Goal: Task Accomplishment & Management: Manage account settings

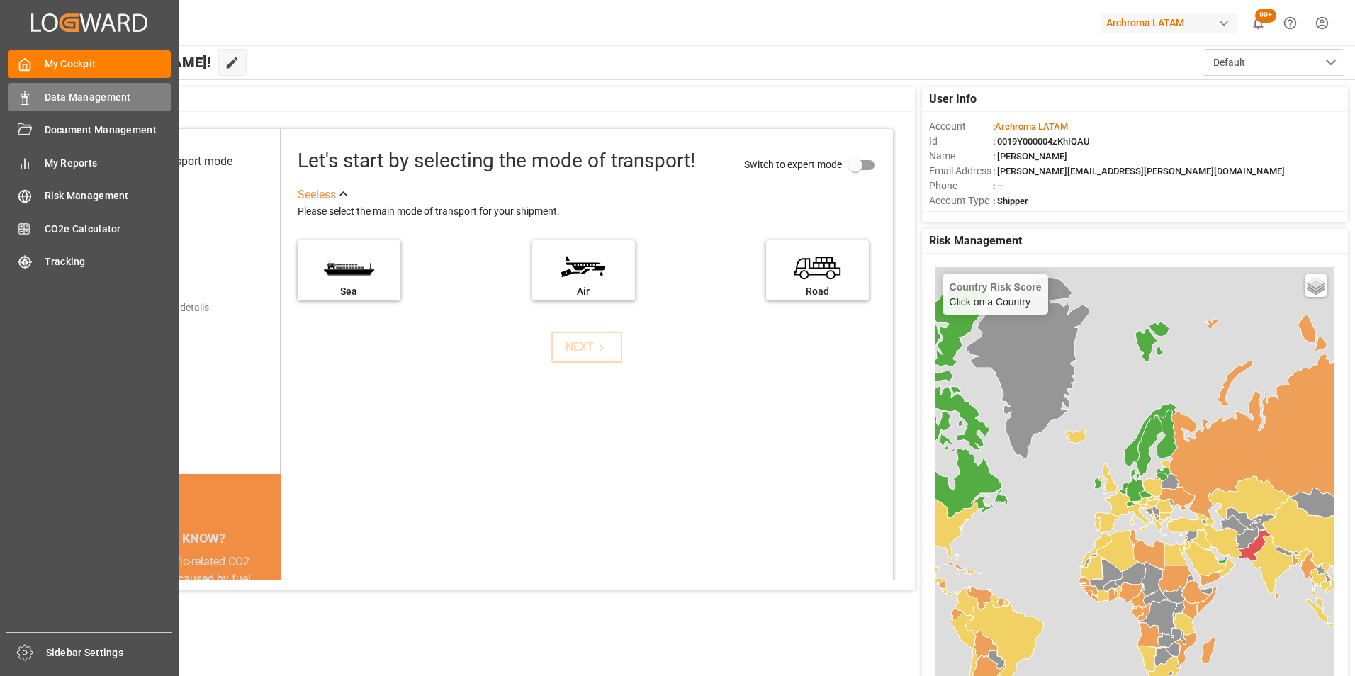
click at [27, 97] on polygon at bounding box center [27, 95] width 4 height 3
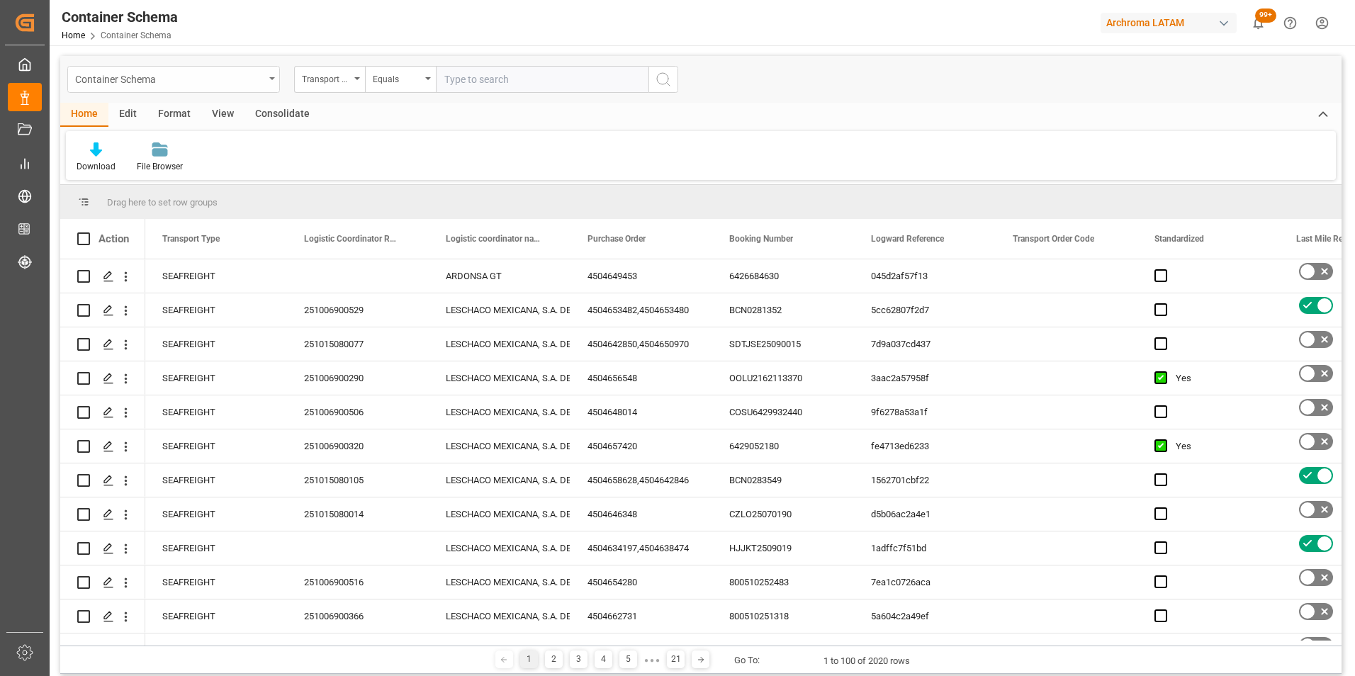
click at [271, 81] on div "Container Schema" at bounding box center [173, 79] width 213 height 27
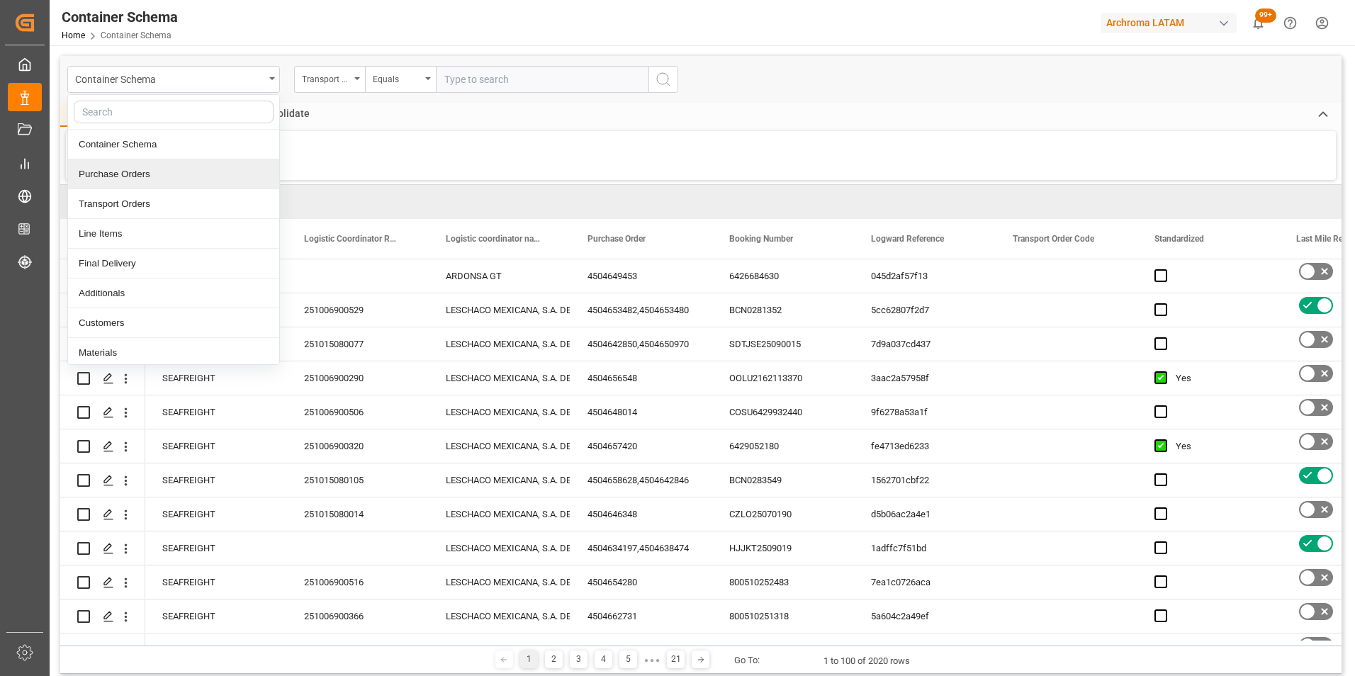
click at [172, 181] on div "Purchase Orders" at bounding box center [173, 174] width 211 height 30
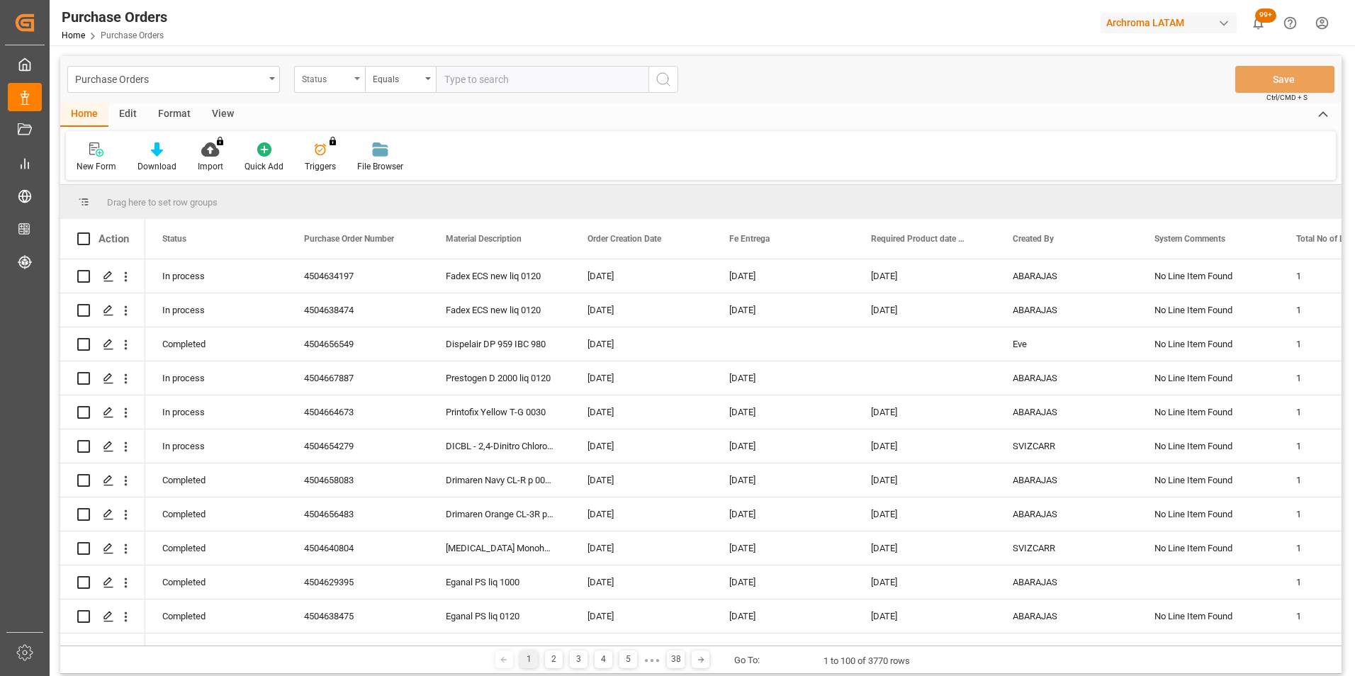
click at [350, 80] on div "Status" at bounding box center [329, 79] width 71 height 27
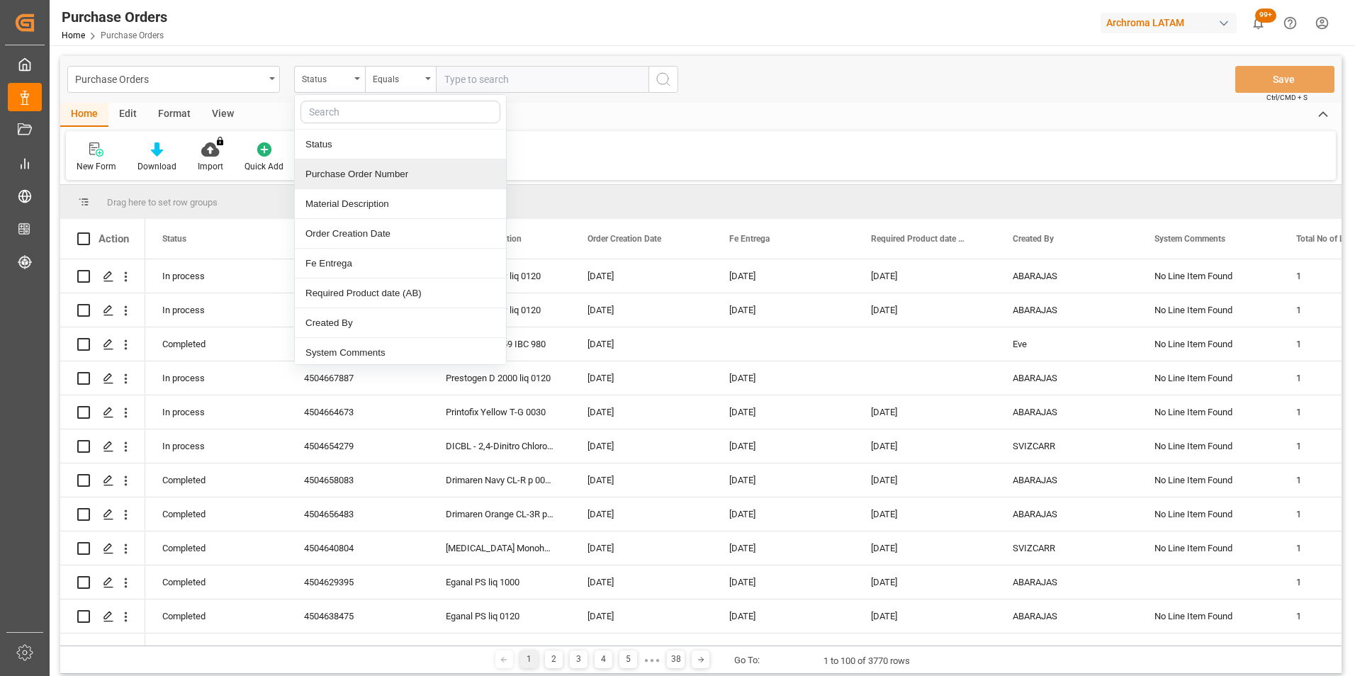
click at [366, 181] on div "Purchase Order Number" at bounding box center [400, 174] width 211 height 30
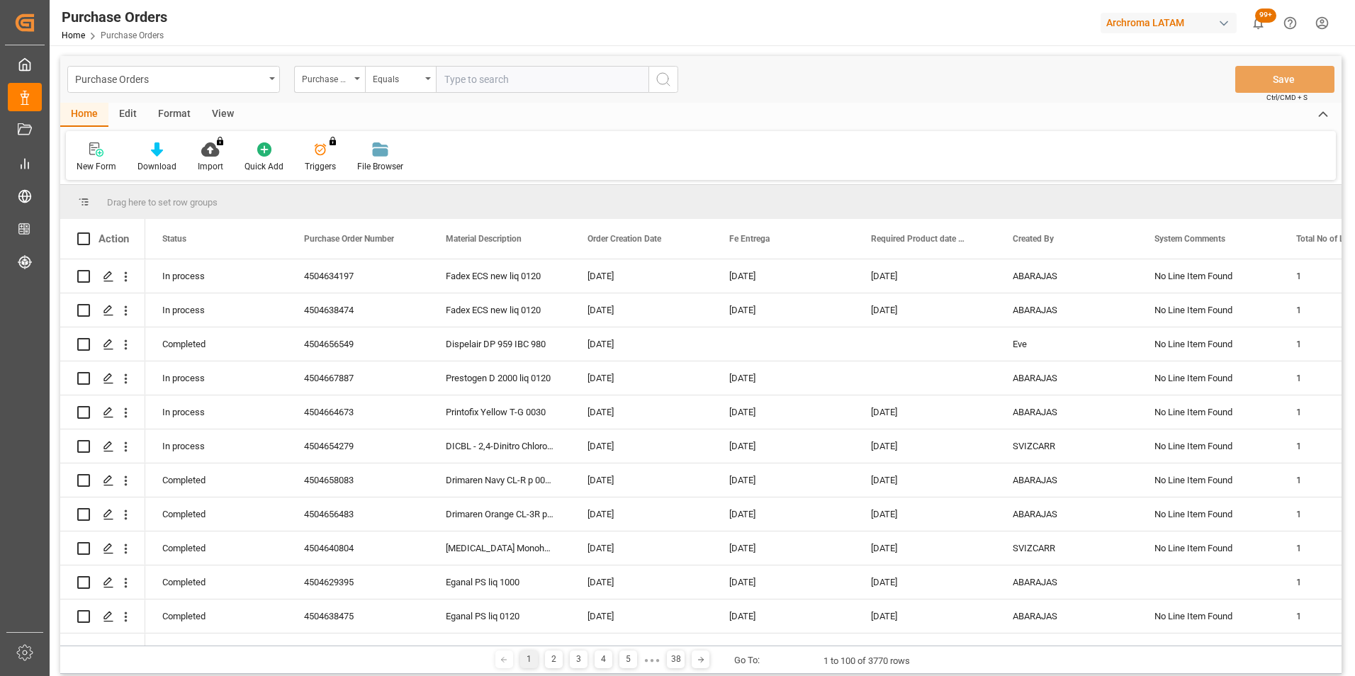
click at [485, 79] on input "text" at bounding box center [542, 79] width 213 height 27
paste input "4504654823"
type input "4504654823"
click at [652, 76] on button "search button" at bounding box center [663, 79] width 30 height 27
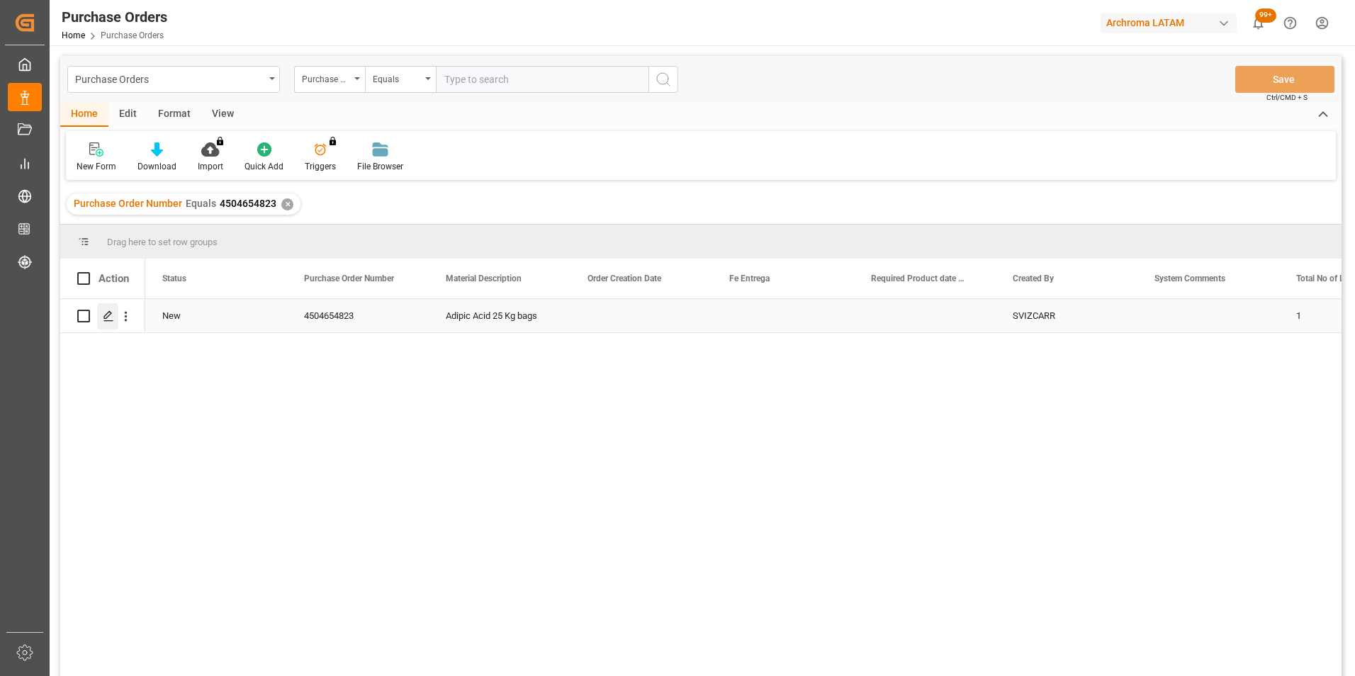
click at [106, 322] on icon "Press SPACE to select this row." at bounding box center [108, 315] width 11 height 11
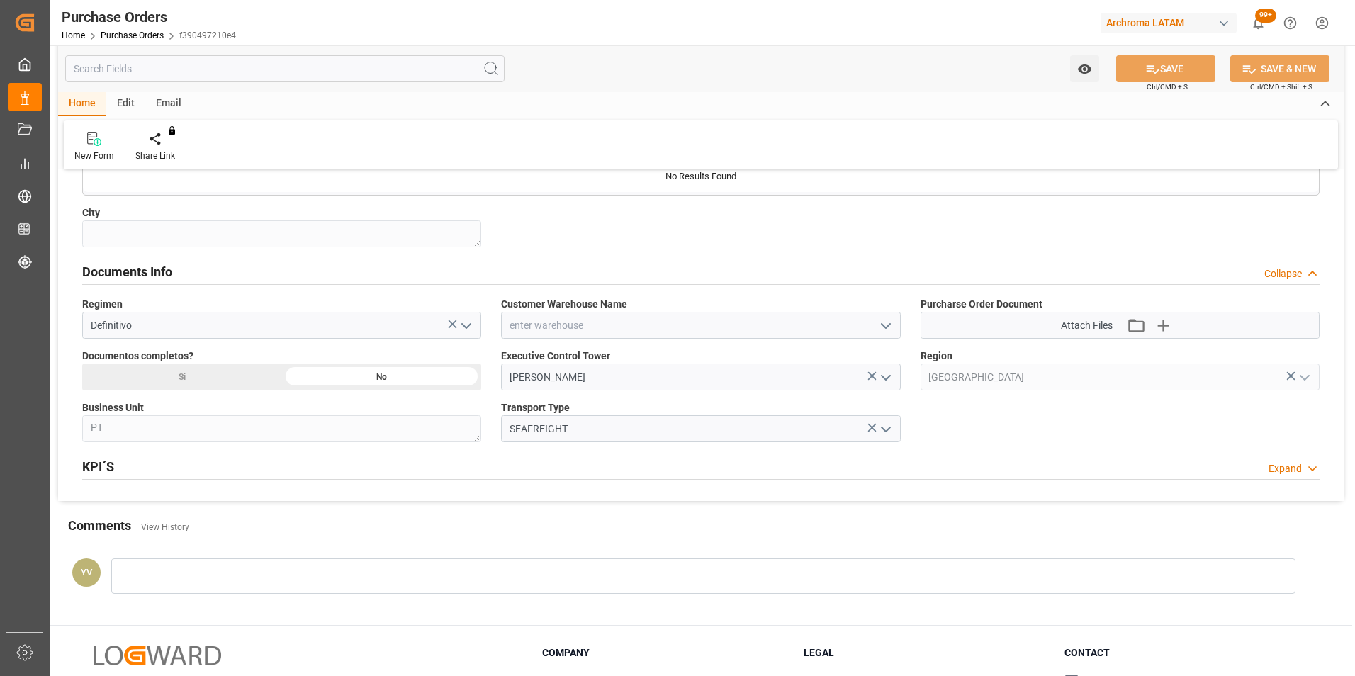
scroll to position [831, 0]
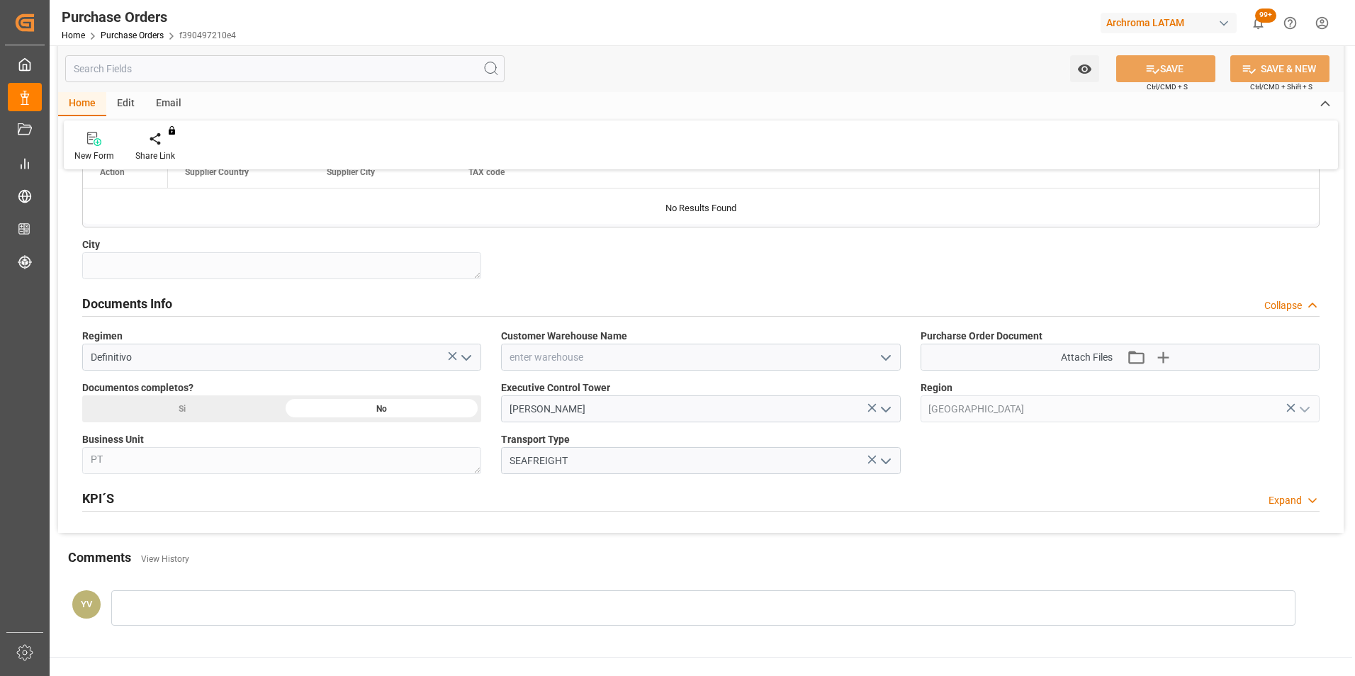
click at [881, 356] on polyline "open menu" at bounding box center [885, 358] width 9 height 4
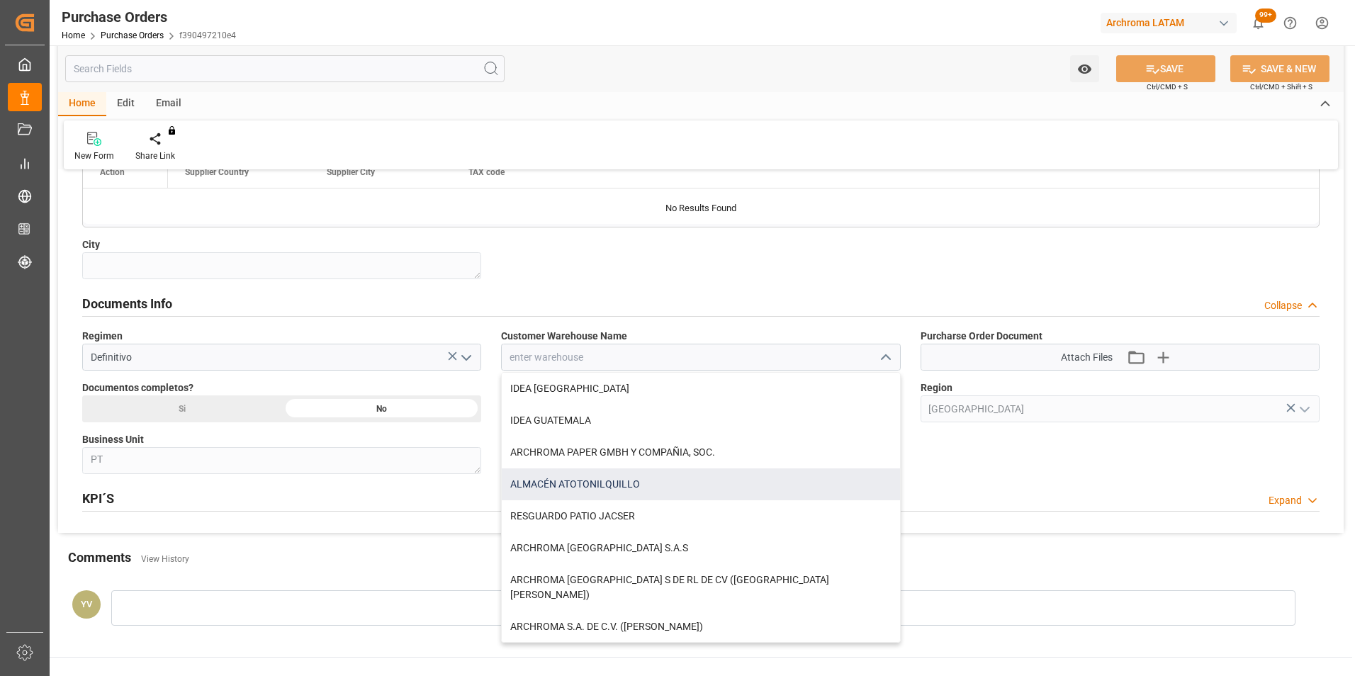
click at [546, 484] on div "ALMACÉN ATOTONILQUILLO" at bounding box center [700, 484] width 397 height 32
type input "ALMACÉN ATOTONILQUILLO"
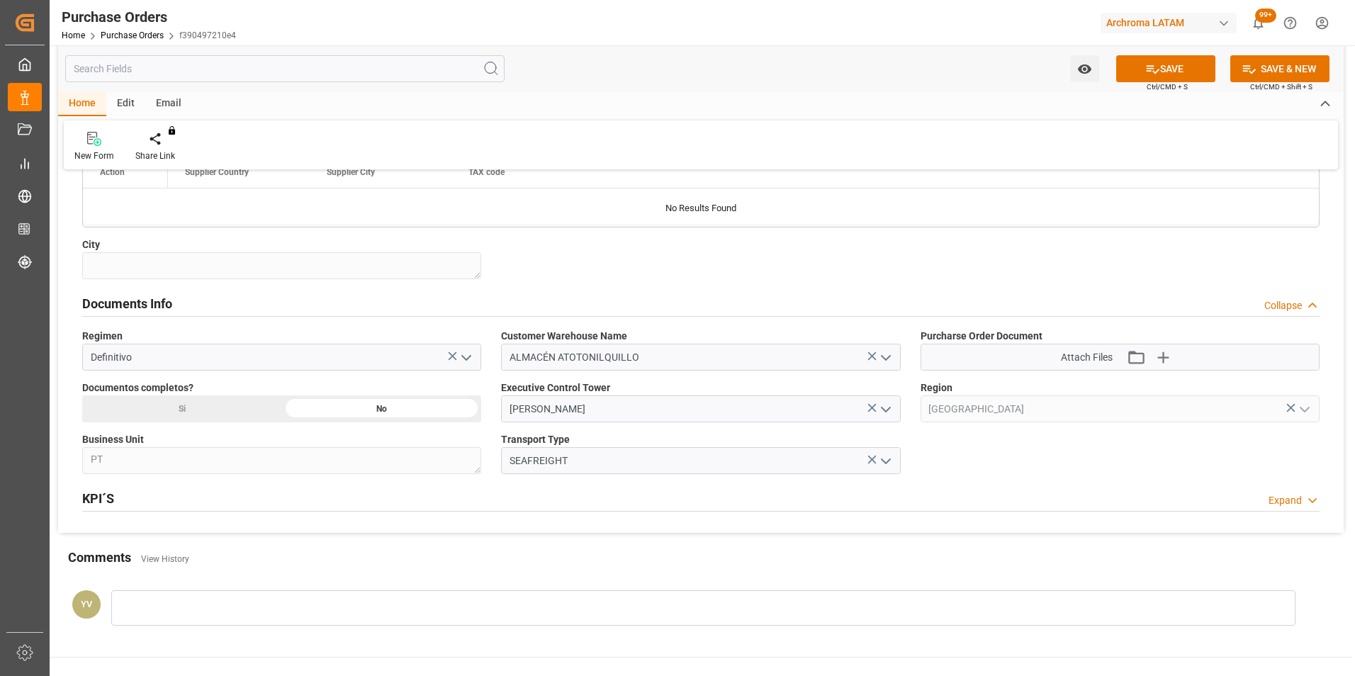
click at [214, 414] on div "Si" at bounding box center [182, 408] width 200 height 27
click at [1159, 358] on icon "button" at bounding box center [1162, 357] width 13 height 13
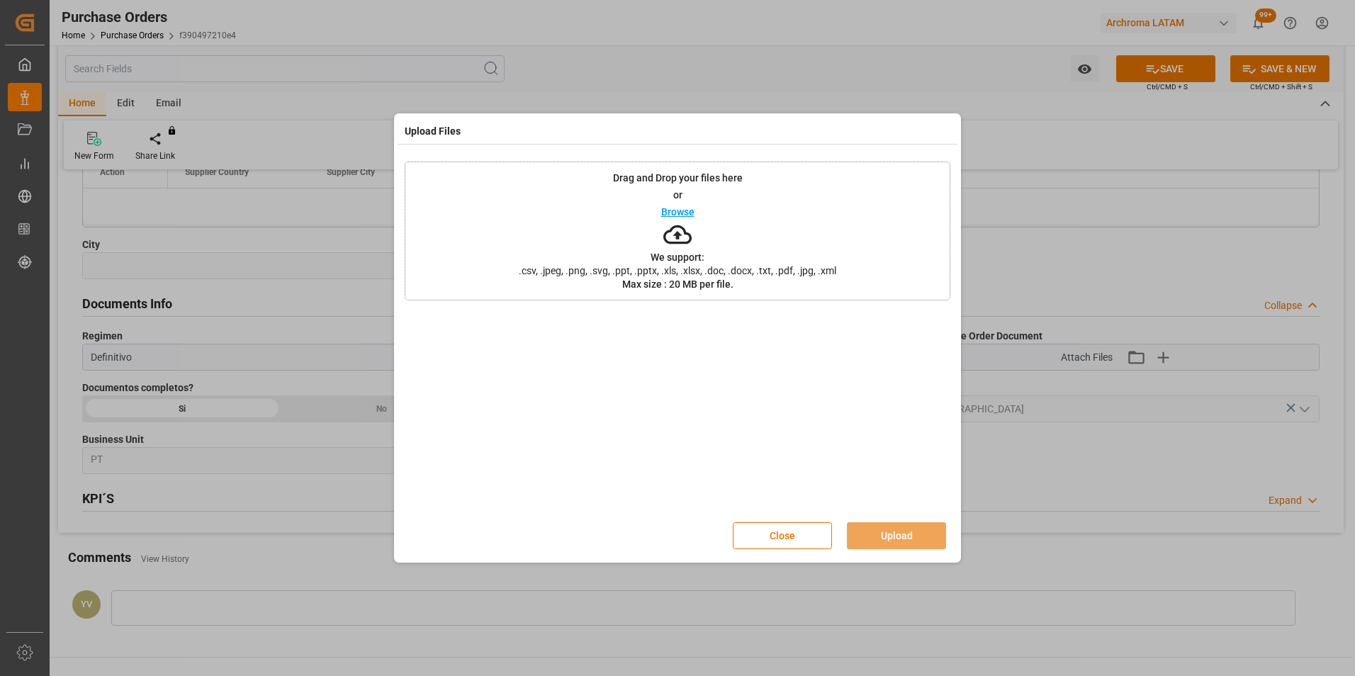
click at [681, 211] on p "Browse" at bounding box center [677, 212] width 33 height 10
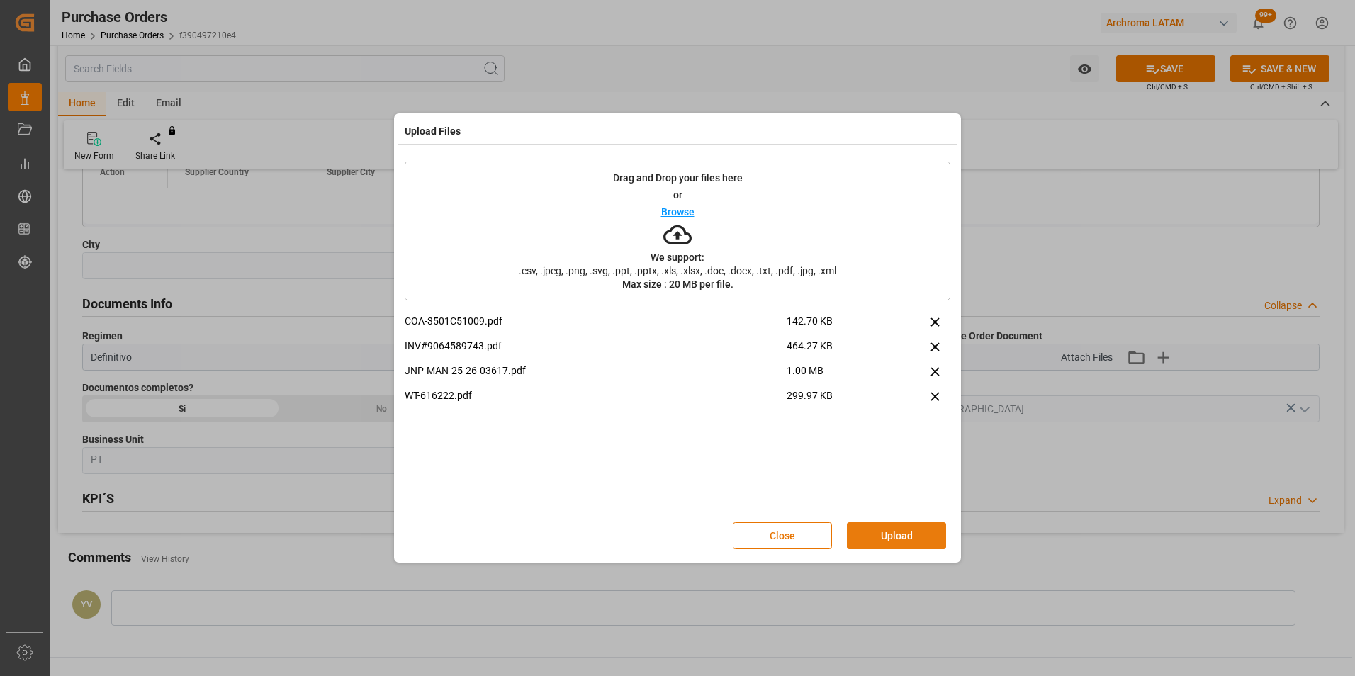
click at [881, 532] on button "Upload" at bounding box center [896, 535] width 99 height 27
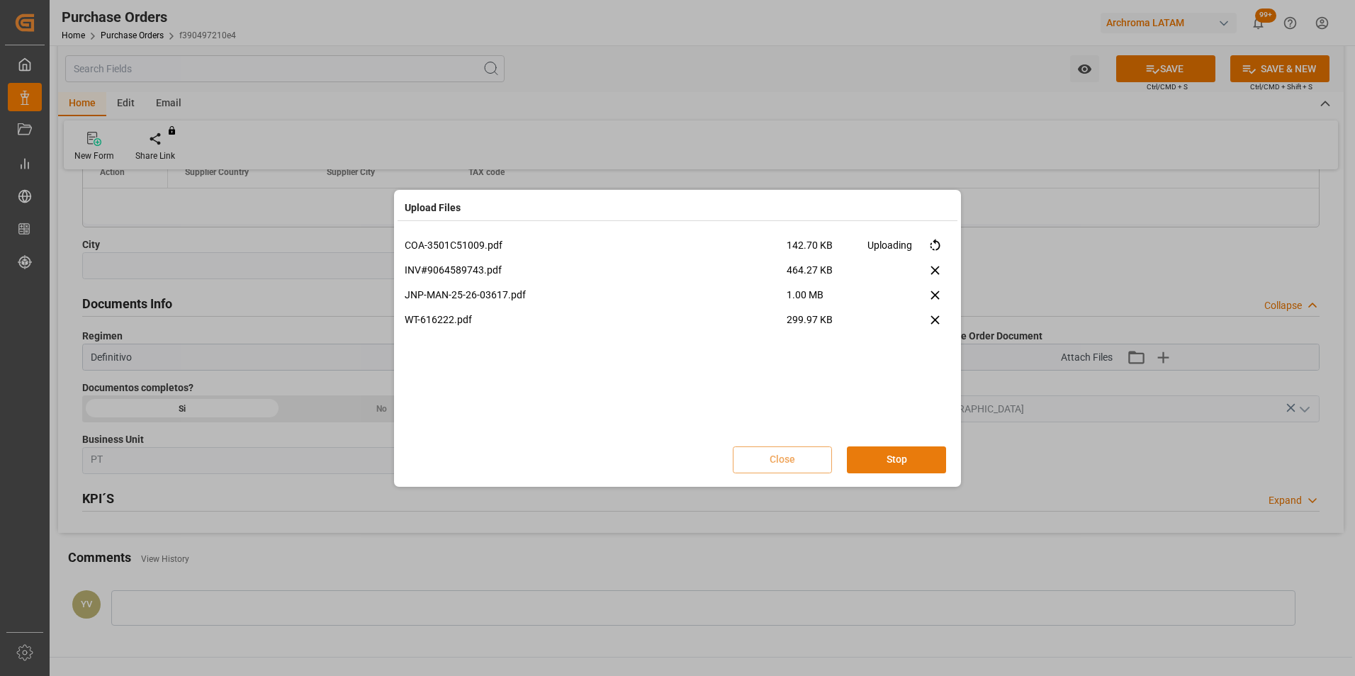
click at [899, 465] on button "Stop" at bounding box center [896, 459] width 99 height 27
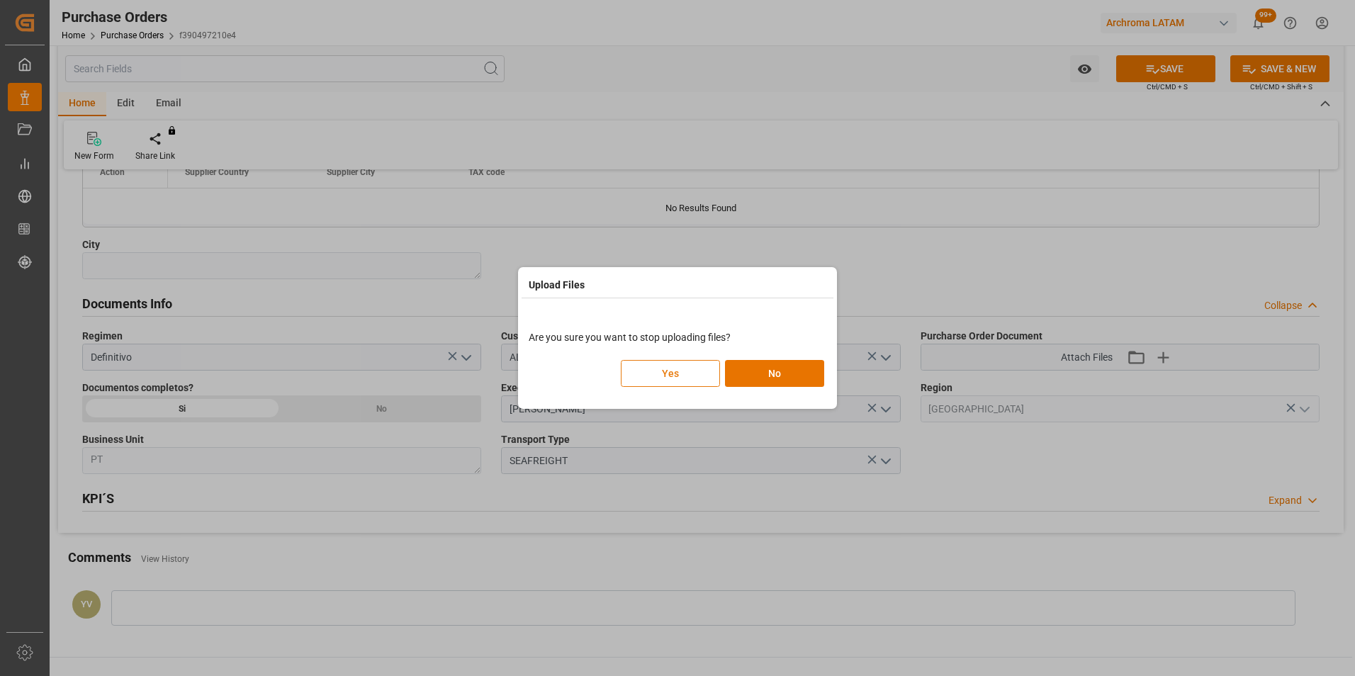
click at [665, 374] on button "Yes" at bounding box center [670, 373] width 99 height 27
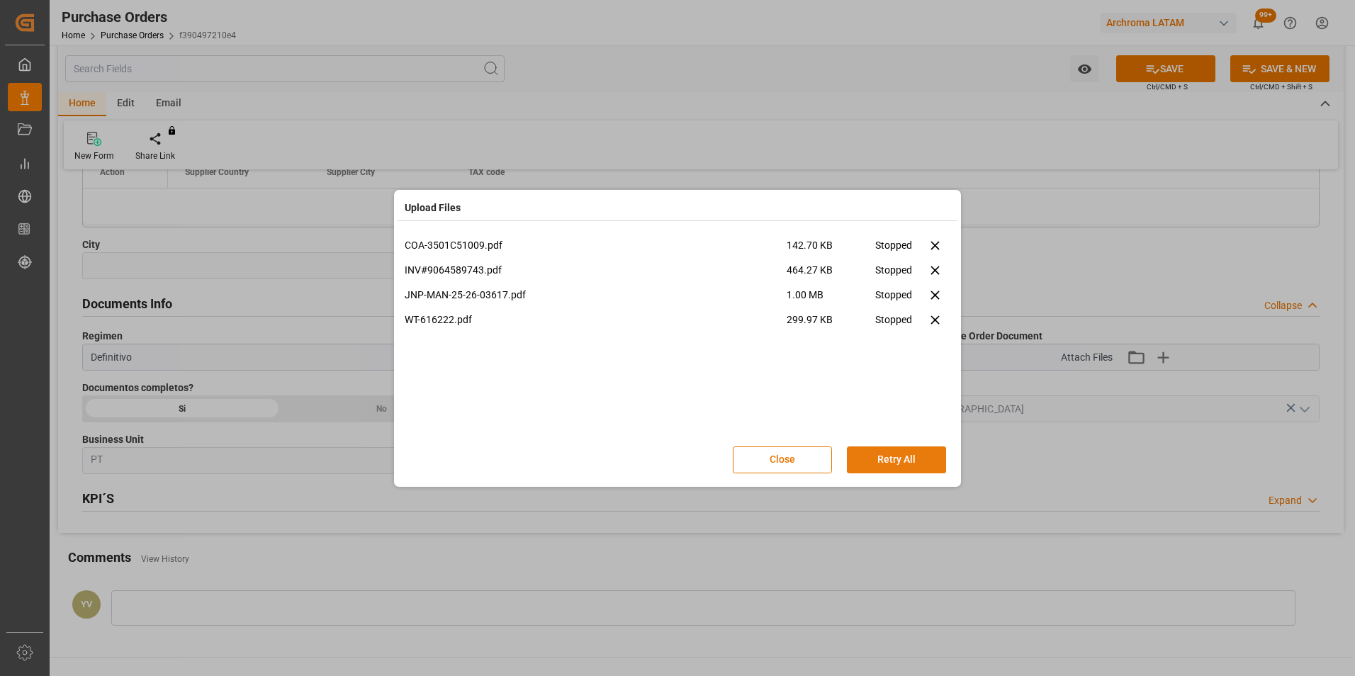
click at [902, 456] on button "Retry All" at bounding box center [896, 459] width 99 height 27
click at [925, 462] on button "Stop" at bounding box center [896, 459] width 99 height 27
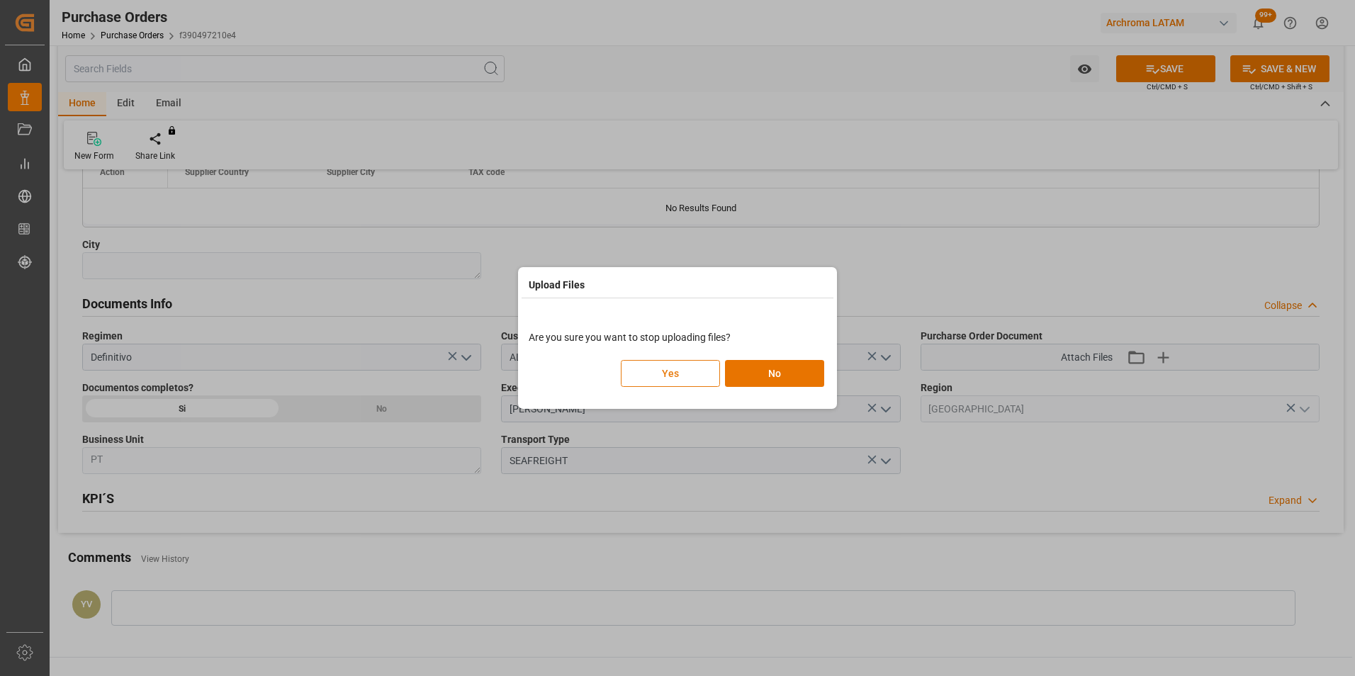
click at [693, 373] on button "Yes" at bounding box center [670, 373] width 99 height 27
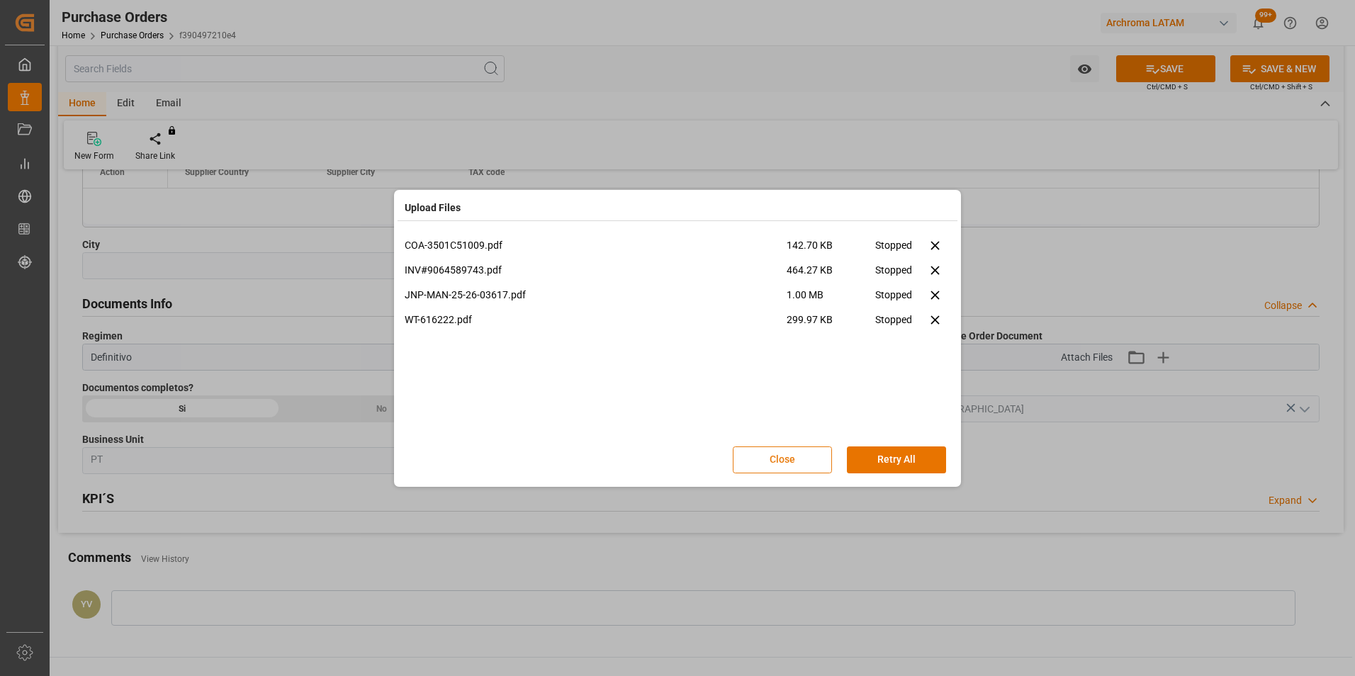
click at [808, 459] on button "Close" at bounding box center [782, 459] width 99 height 27
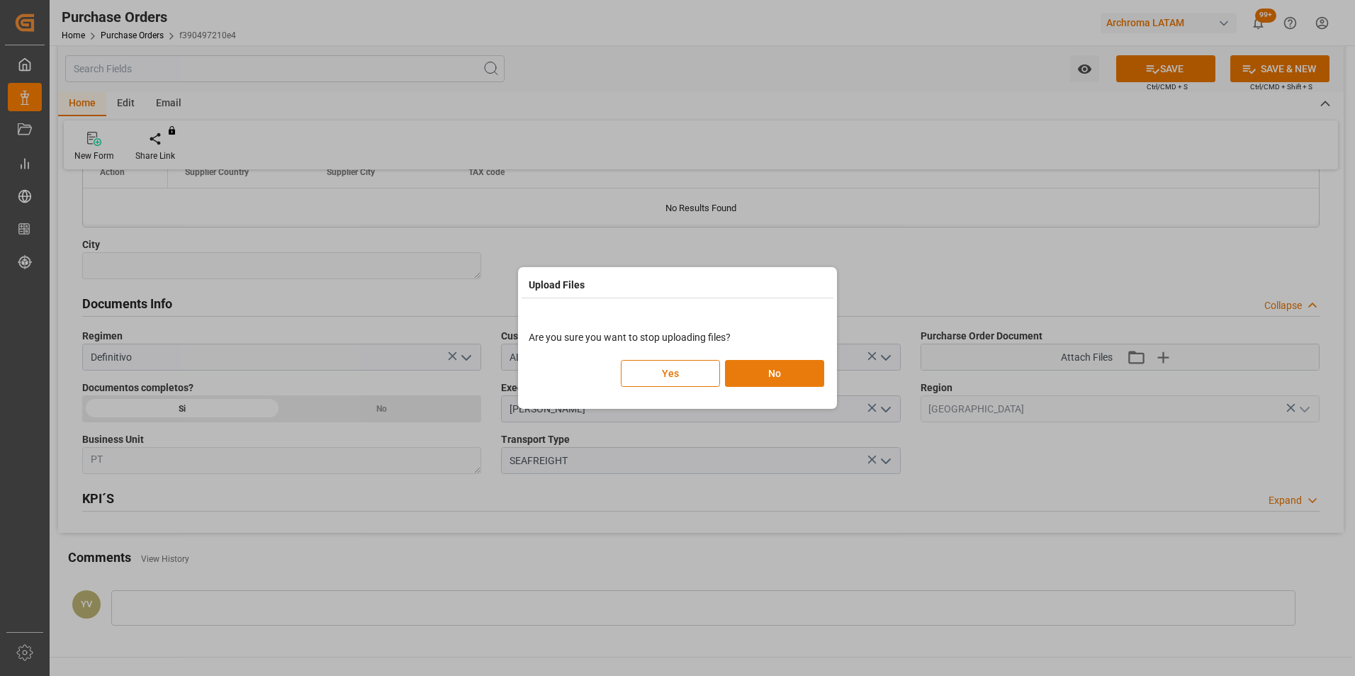
click at [784, 374] on button "No" at bounding box center [774, 373] width 99 height 27
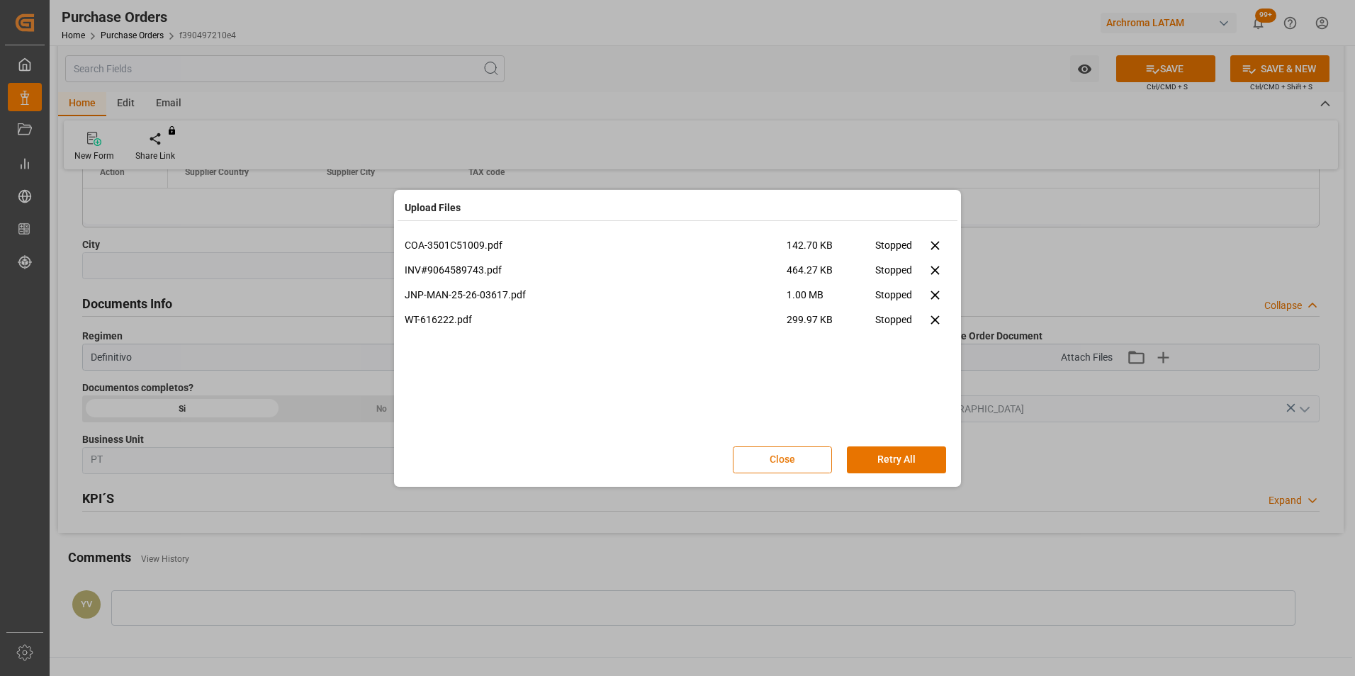
click at [802, 460] on button "Close" at bounding box center [782, 459] width 99 height 27
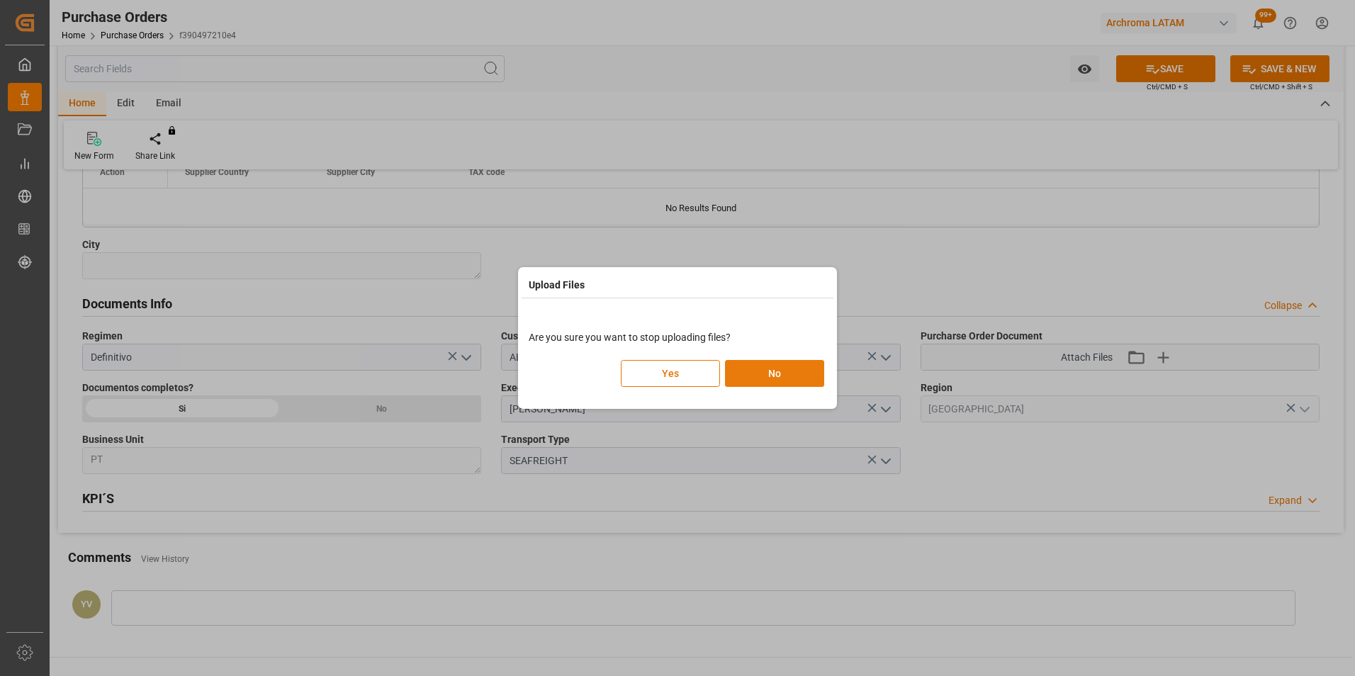
click at [771, 373] on button "No" at bounding box center [774, 373] width 99 height 27
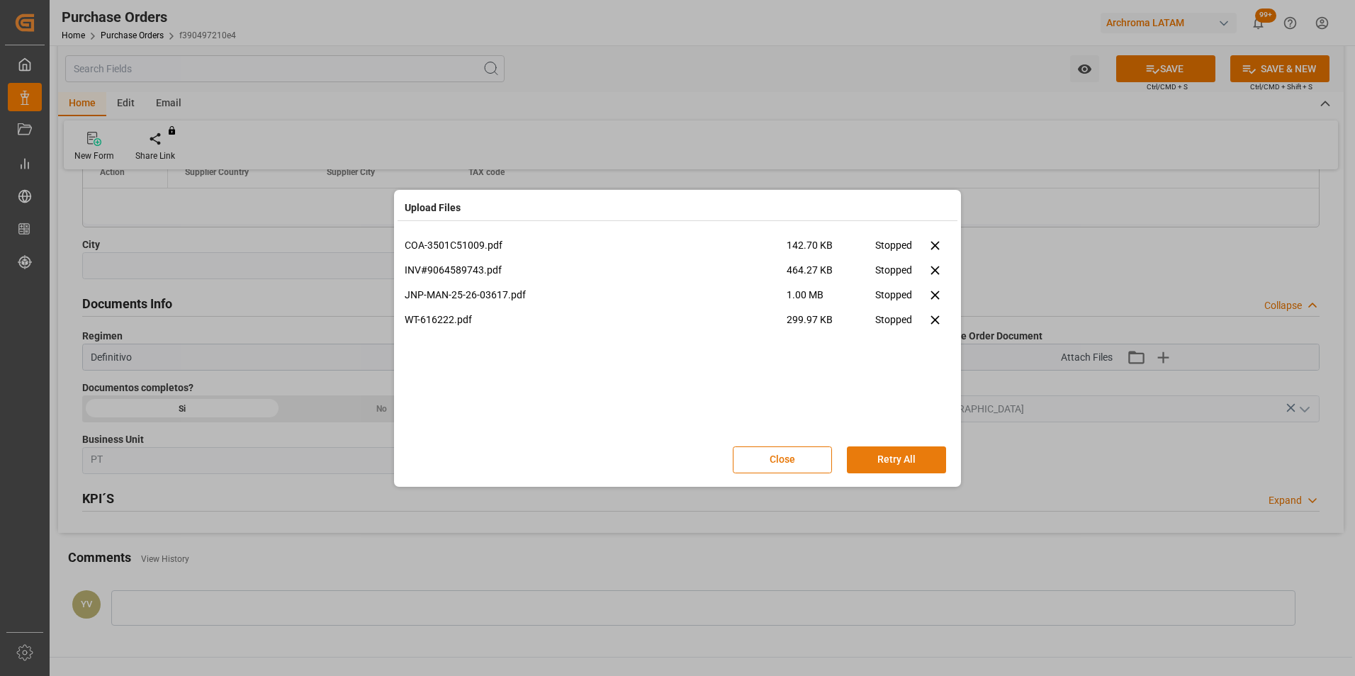
click at [878, 453] on button "Retry All" at bounding box center [896, 459] width 99 height 27
click at [888, 463] on button "Stop" at bounding box center [896, 459] width 99 height 27
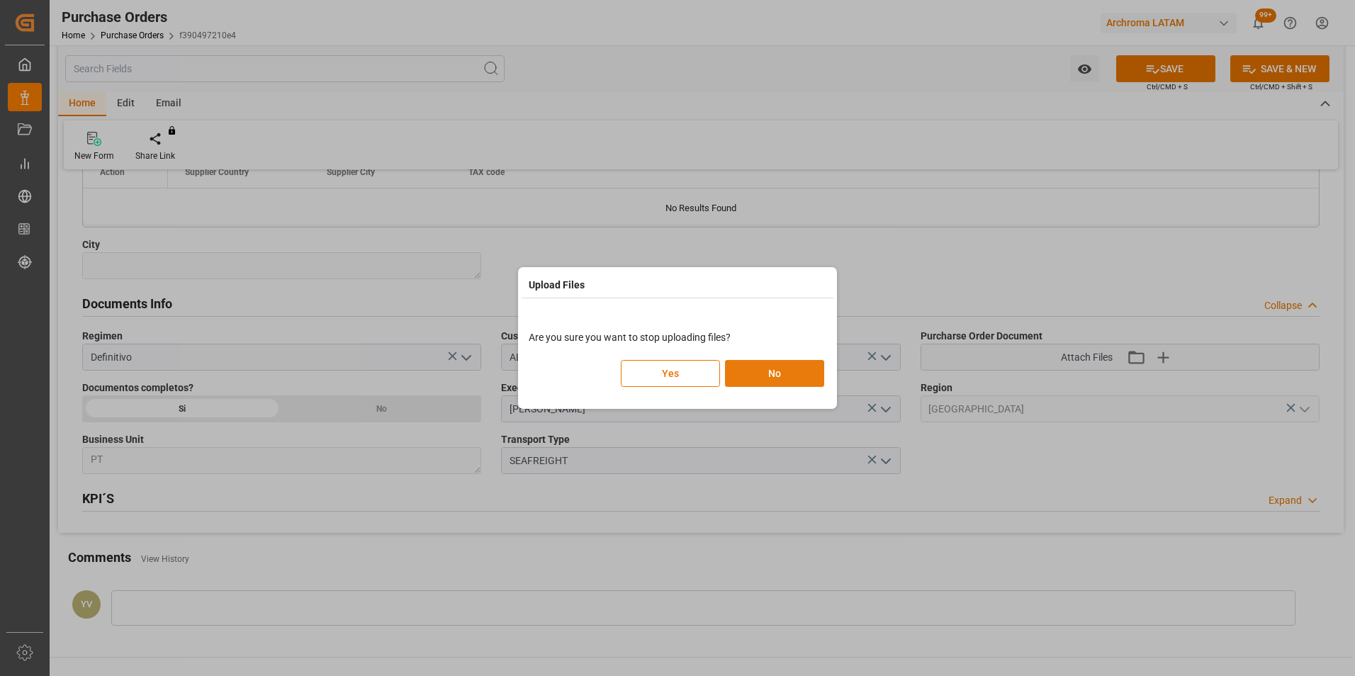
click at [740, 368] on button "No" at bounding box center [774, 373] width 99 height 27
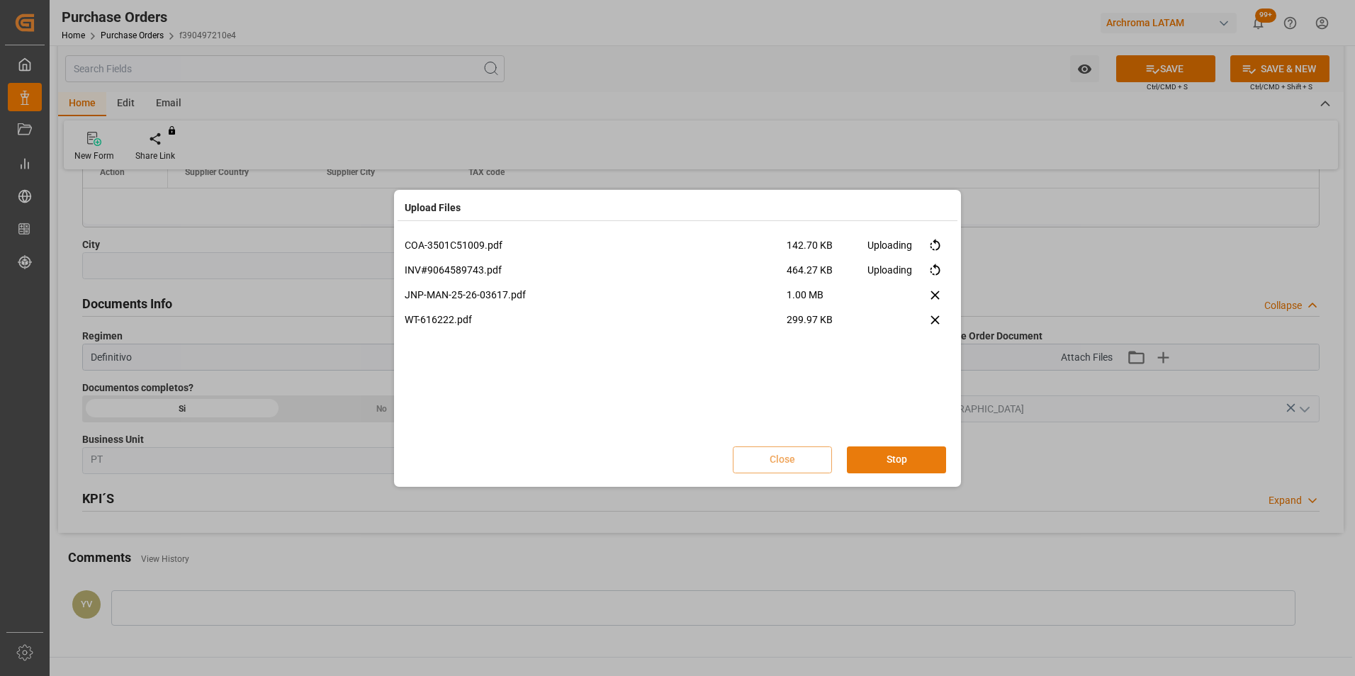
click at [886, 457] on button "Stop" at bounding box center [896, 459] width 99 height 27
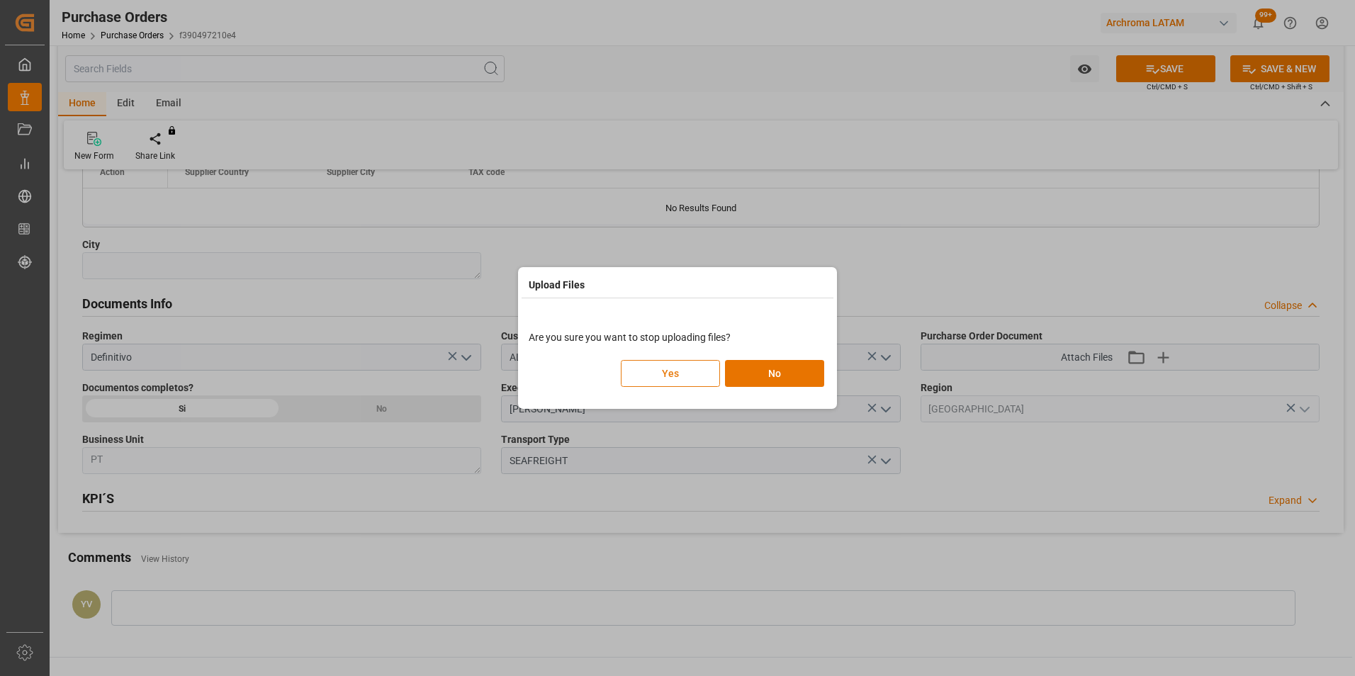
click at [689, 367] on button "Yes" at bounding box center [670, 373] width 99 height 27
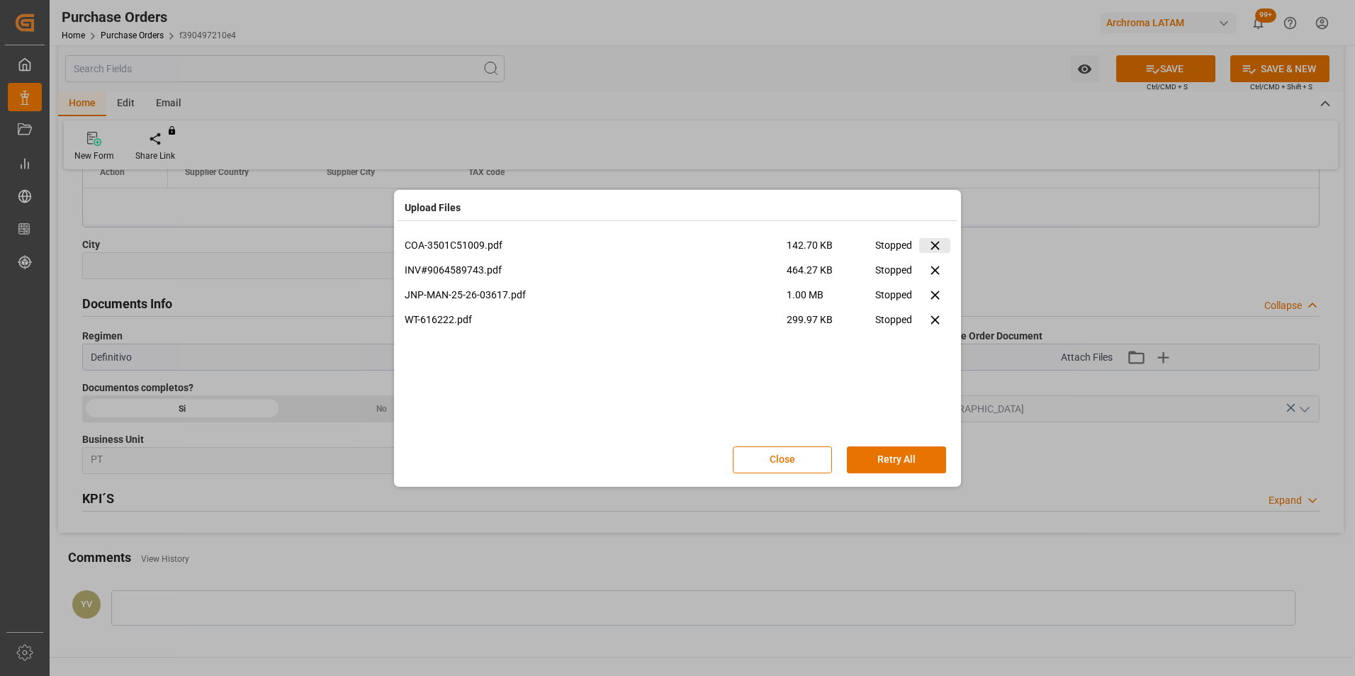
click at [931, 243] on icon at bounding box center [934, 246] width 9 height 9
click at [934, 251] on icon at bounding box center [934, 245] width 15 height 15
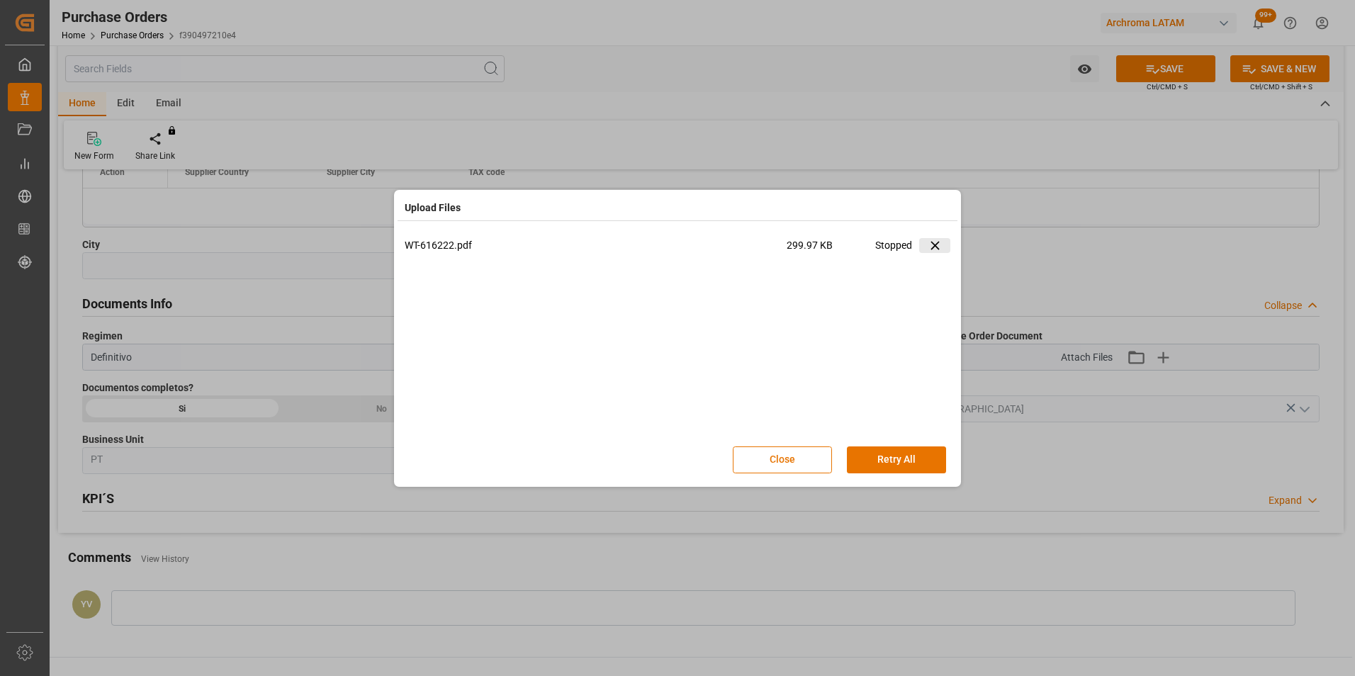
click at [934, 251] on icon at bounding box center [934, 245] width 15 height 15
click at [788, 457] on button "Close" at bounding box center [782, 459] width 99 height 27
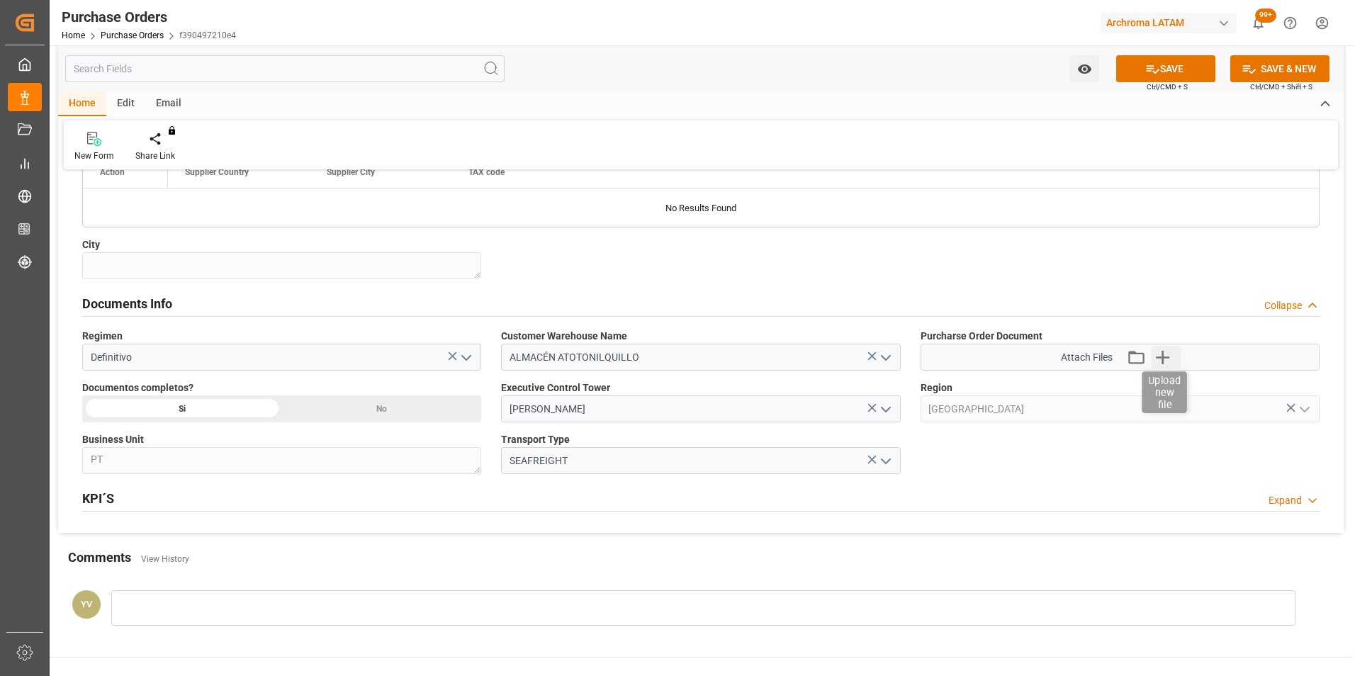
click at [1162, 357] on icon "button" at bounding box center [1162, 357] width 13 height 13
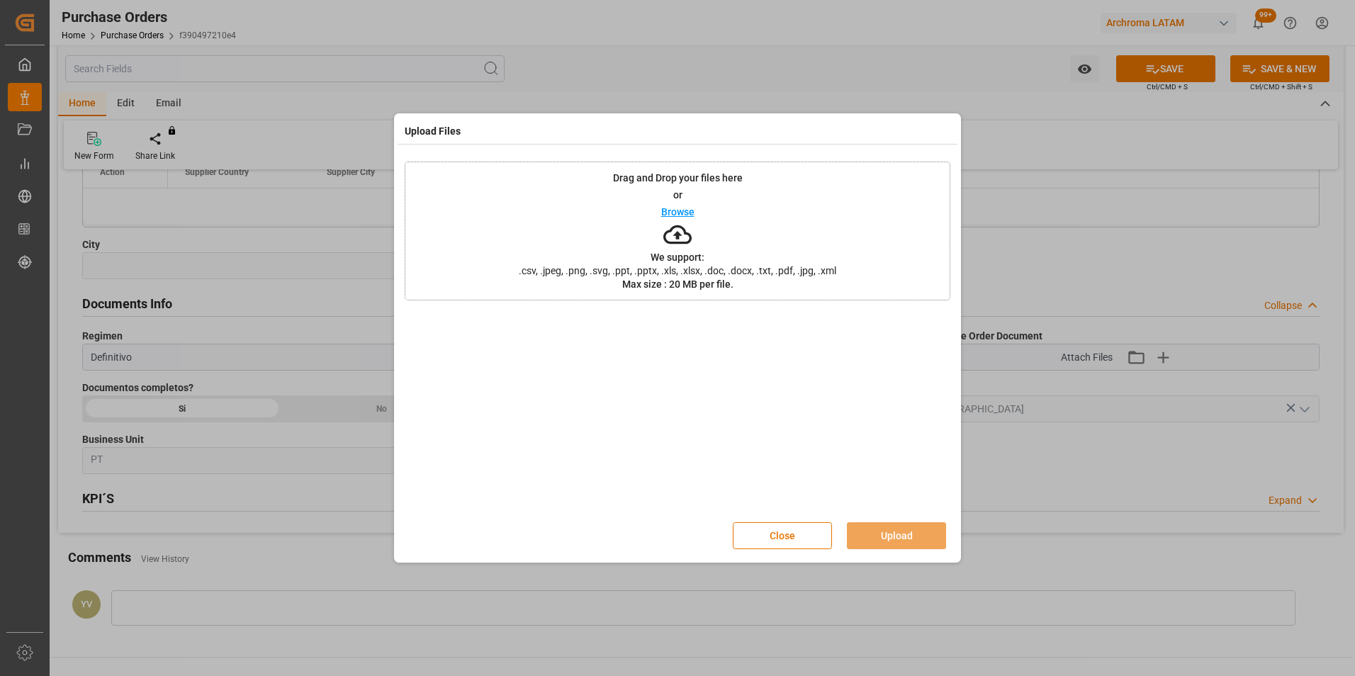
click at [672, 210] on p "Browse" at bounding box center [677, 212] width 33 height 10
click at [897, 538] on button "Upload" at bounding box center [896, 535] width 99 height 27
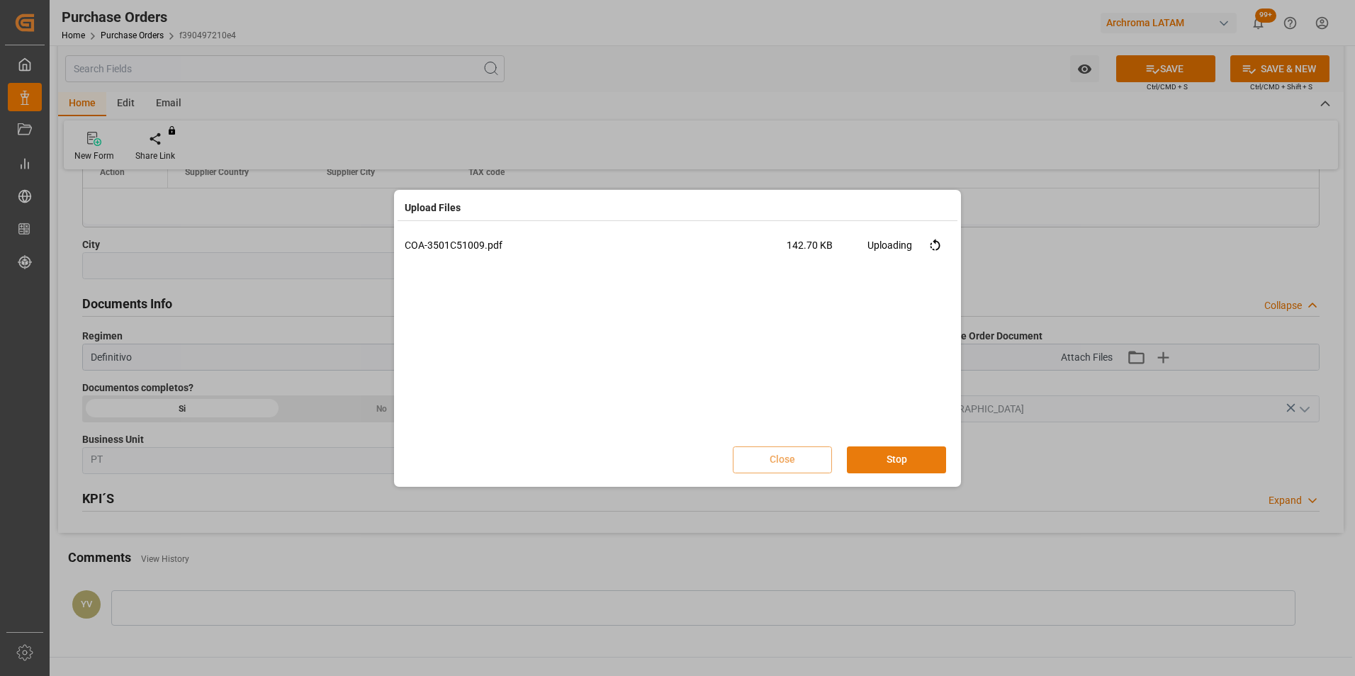
click at [873, 453] on button "Stop" at bounding box center [896, 459] width 99 height 27
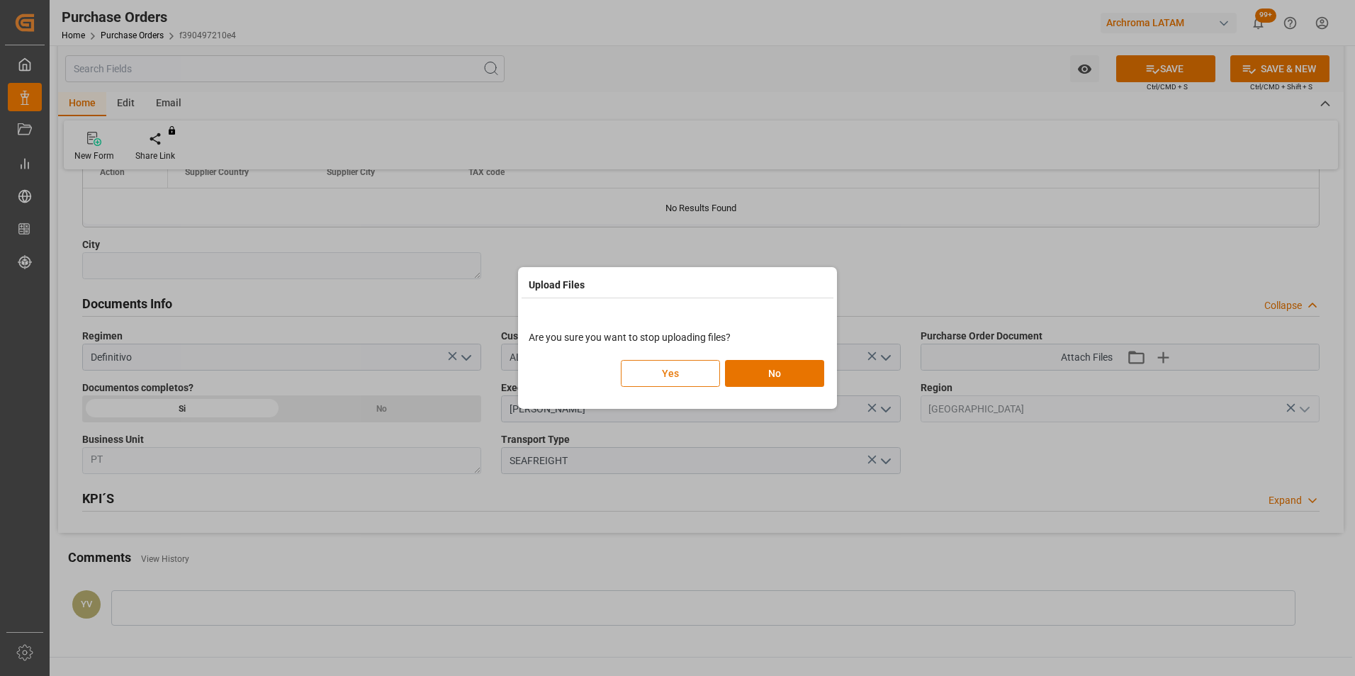
click at [689, 378] on button "Yes" at bounding box center [670, 373] width 99 height 27
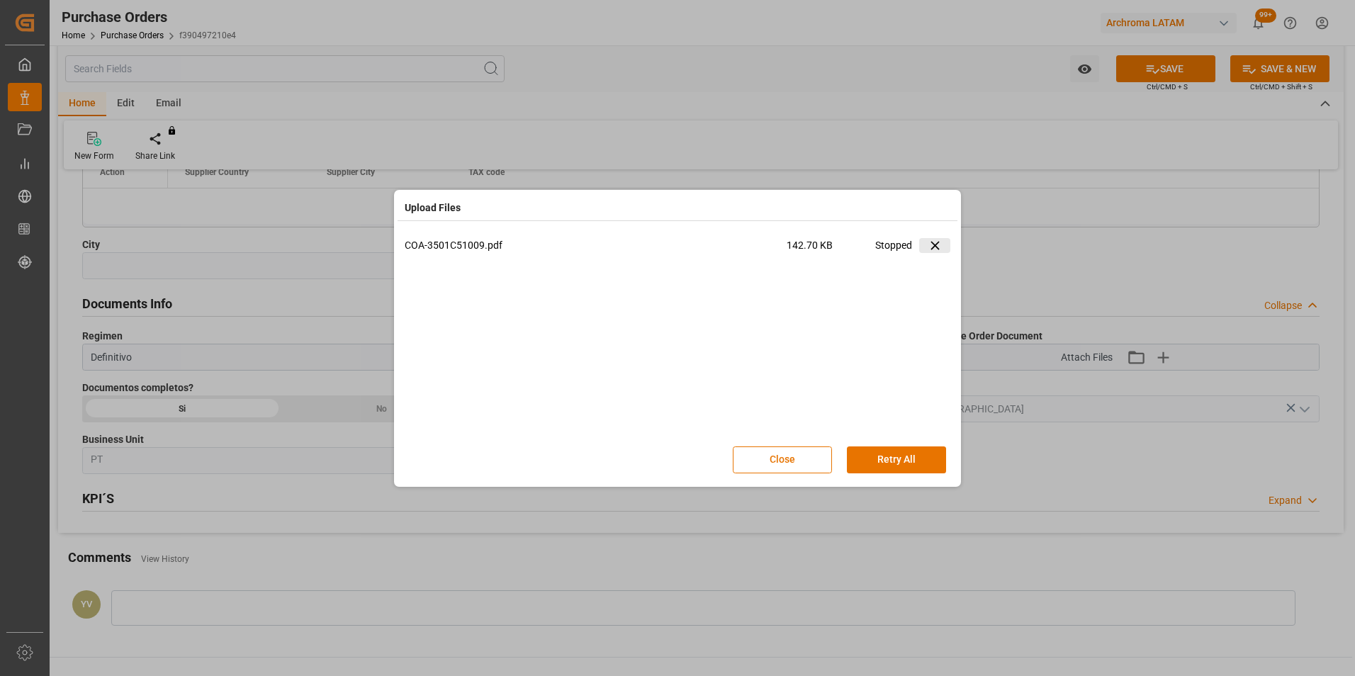
click at [932, 242] on icon at bounding box center [934, 245] width 15 height 15
click at [806, 463] on button "Close" at bounding box center [782, 459] width 99 height 27
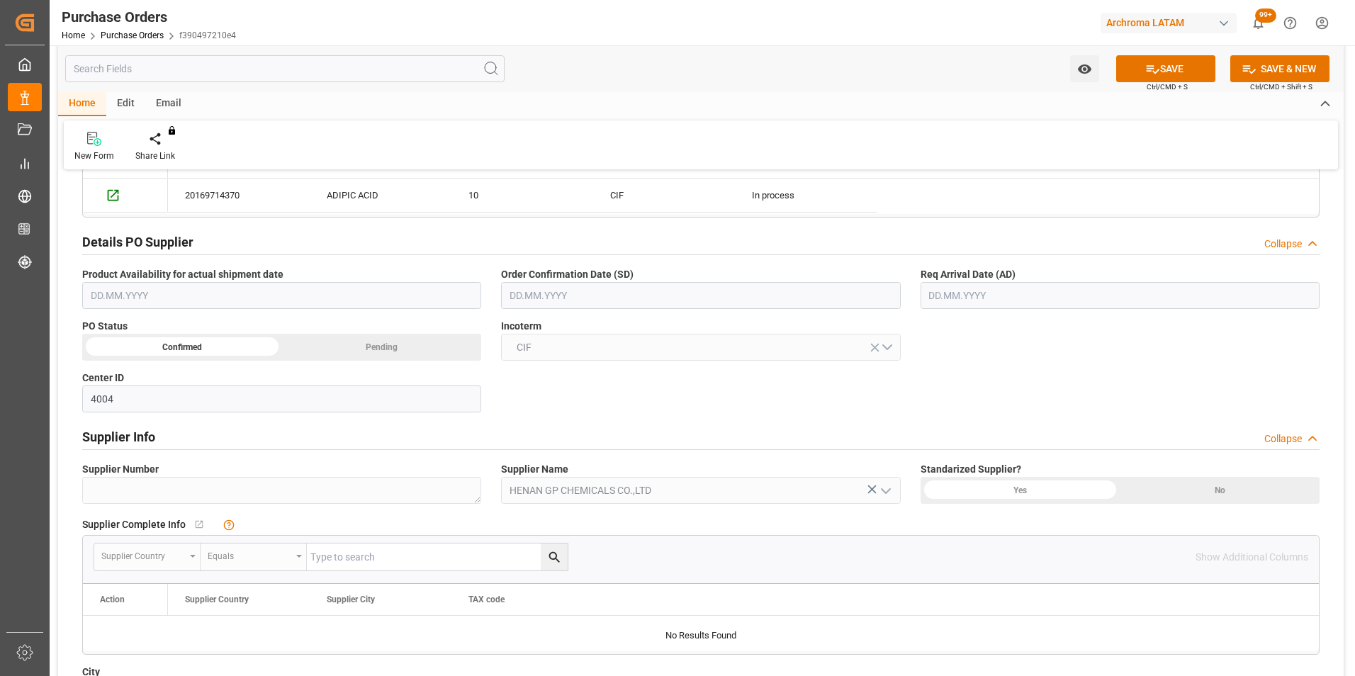
scroll to position [496, 0]
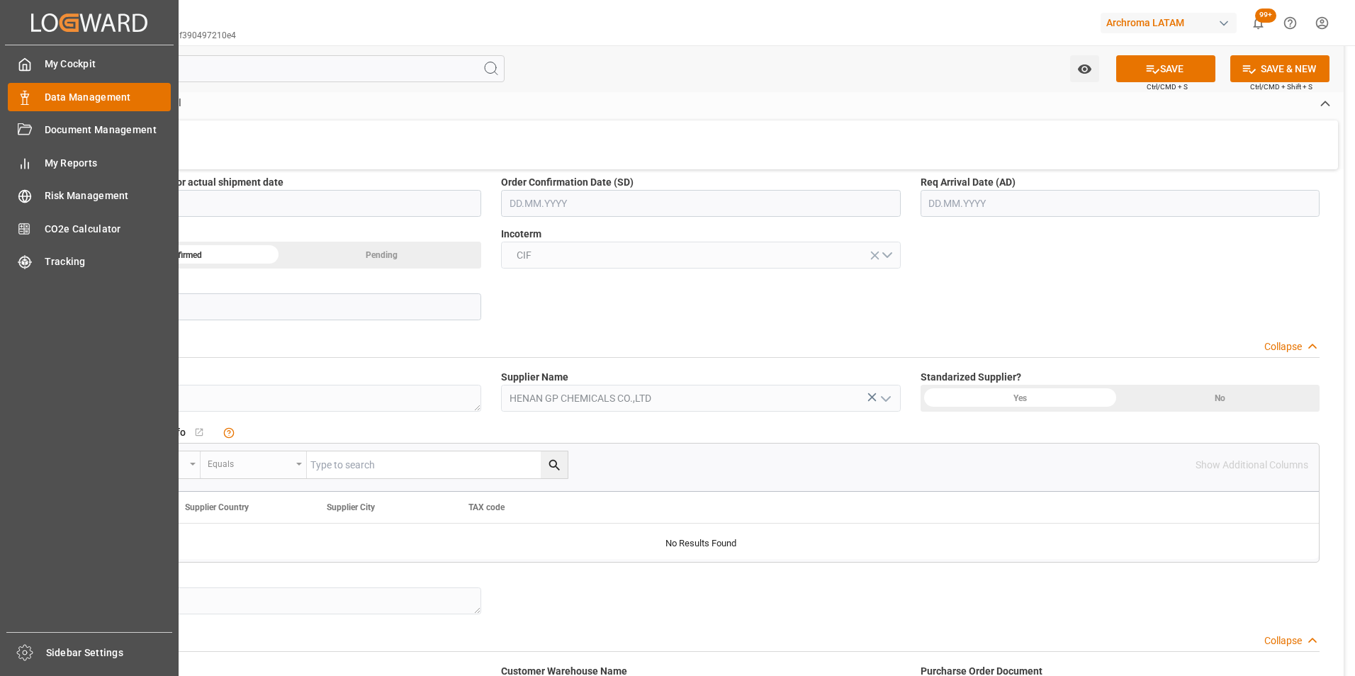
click at [47, 92] on span "Data Management" at bounding box center [108, 97] width 127 height 15
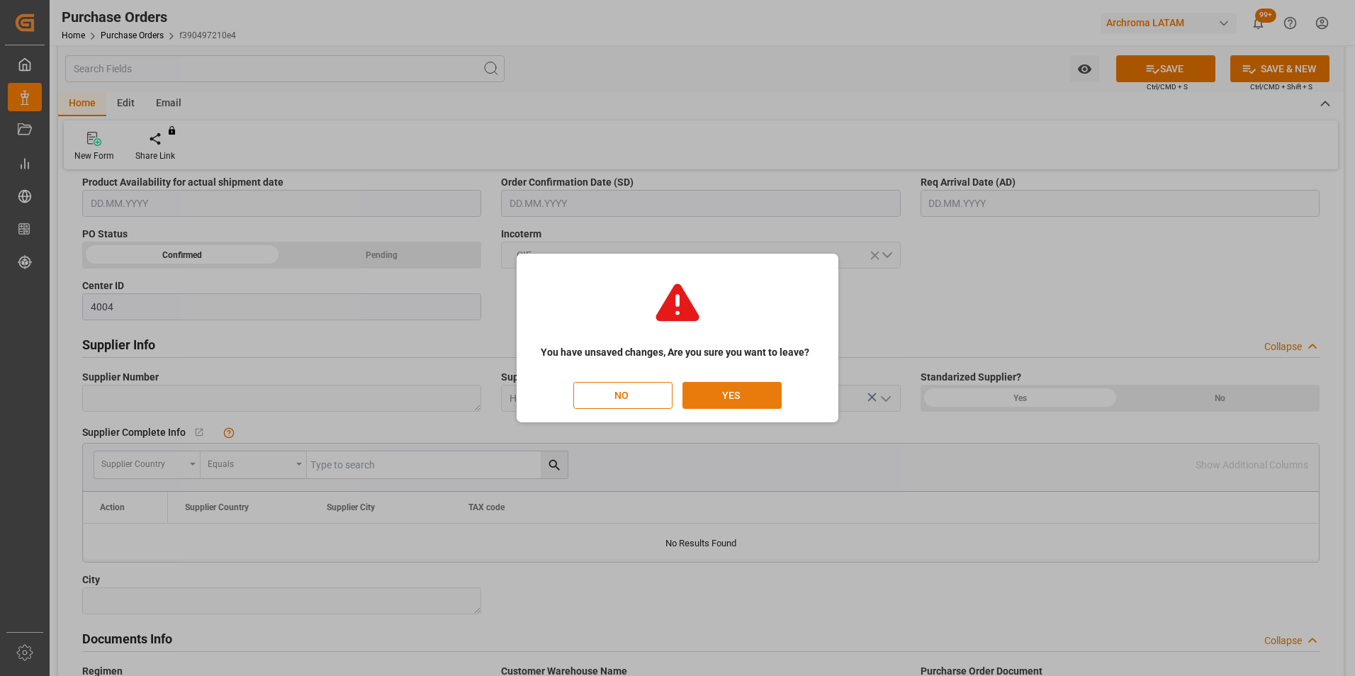
click at [718, 395] on button "YES" at bounding box center [731, 395] width 99 height 27
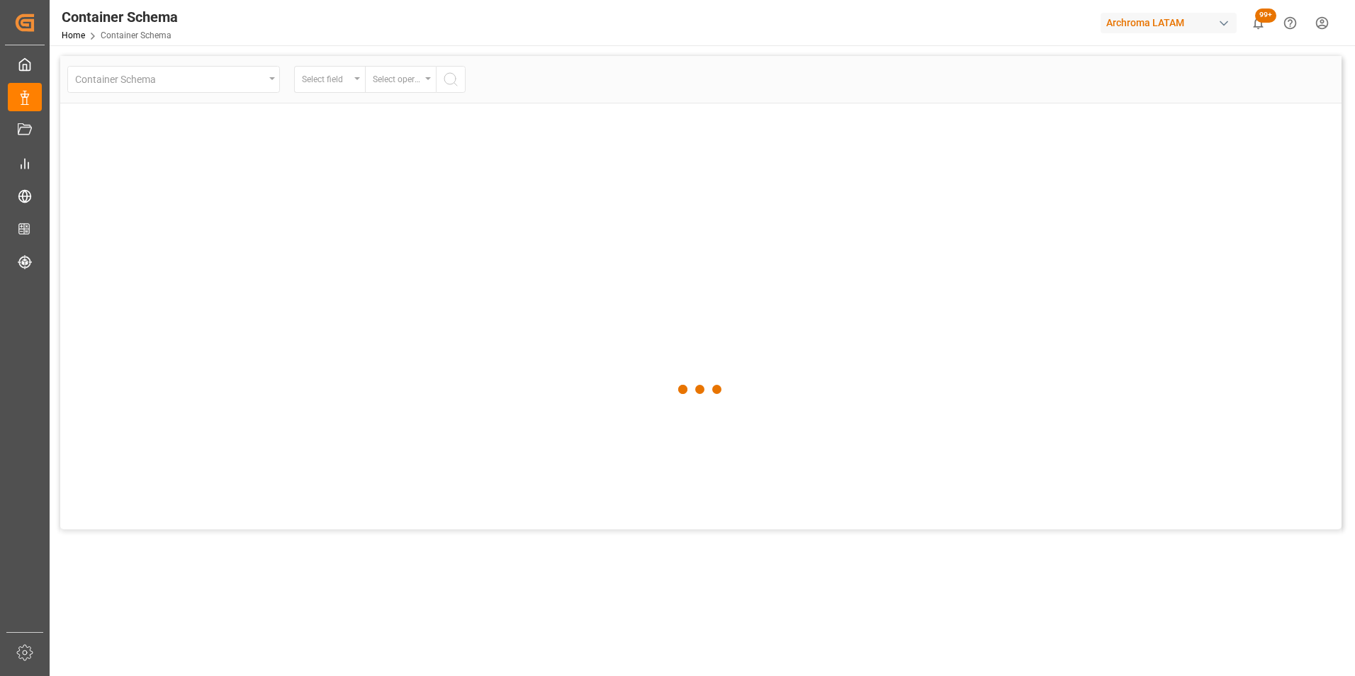
click at [1328, 21] on html "Created by potrace 1.15, written by Peter Selinger 2001-2017 Created by potrace…" at bounding box center [677, 338] width 1355 height 676
click at [1052, 208] on icon at bounding box center [1052, 209] width 3 height 6
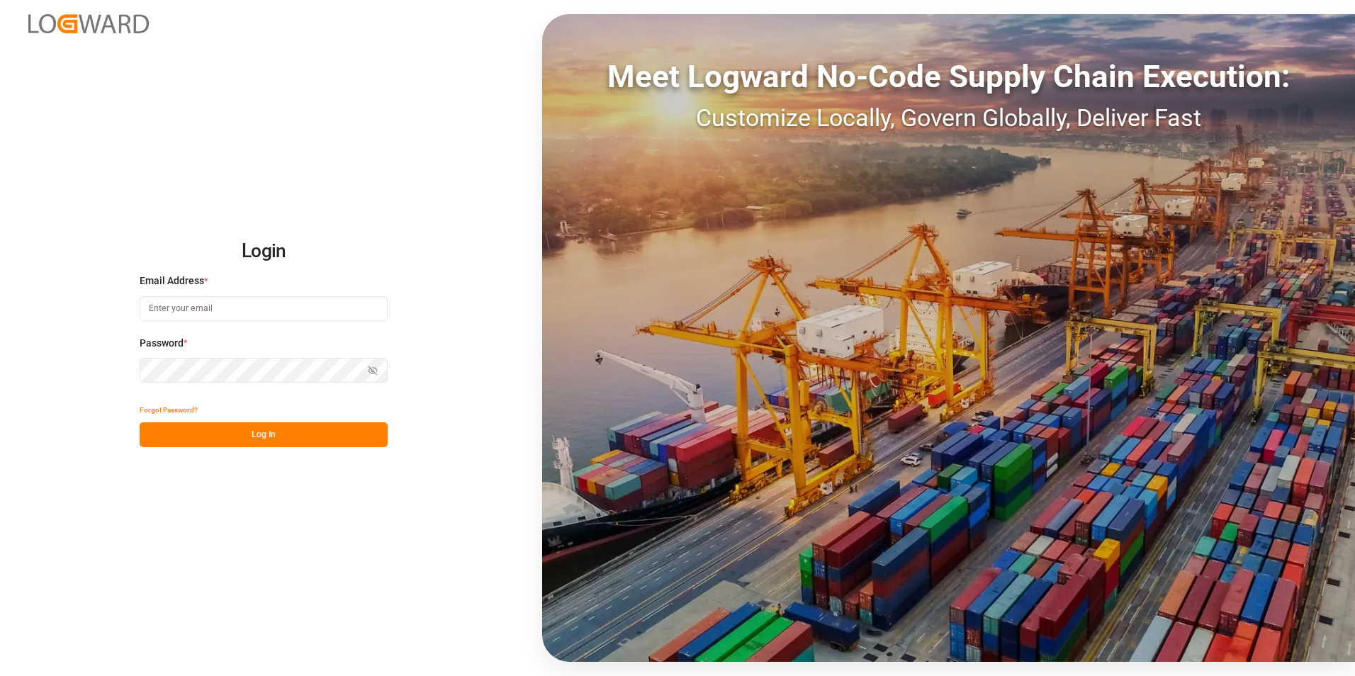
click at [251, 307] on input at bounding box center [264, 308] width 248 height 25
type input "[EMAIL_ADDRESS][DOMAIN_NAME]"
click at [373, 366] on icon "button" at bounding box center [373, 371] width 10 height 10
click at [344, 436] on button "Log In" at bounding box center [264, 434] width 248 height 25
click at [292, 429] on button "Log In" at bounding box center [264, 434] width 248 height 25
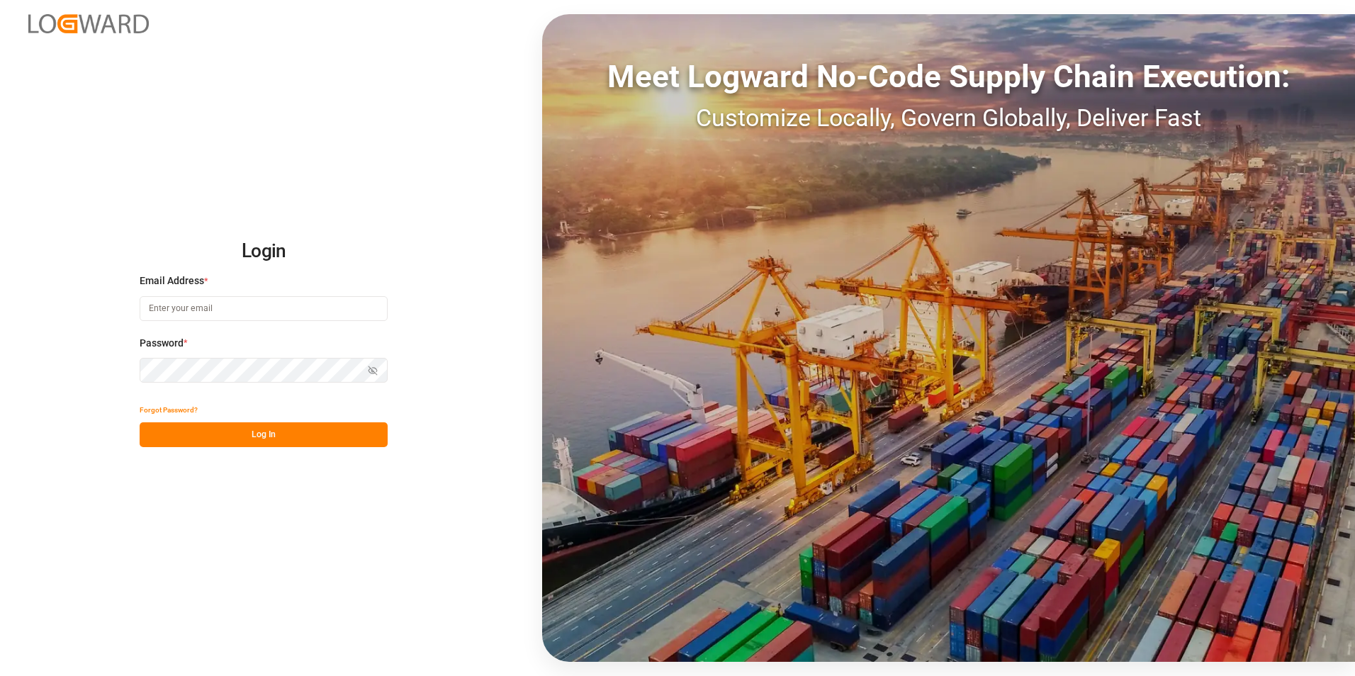
click at [351, 308] on input at bounding box center [264, 308] width 248 height 25
type input "[EMAIL_ADDRESS][DOMAIN_NAME]"
click at [264, 429] on button "Log In" at bounding box center [264, 434] width 248 height 25
click at [266, 441] on button "Log In" at bounding box center [264, 434] width 248 height 25
click at [373, 378] on button "Show password" at bounding box center [373, 370] width 30 height 25
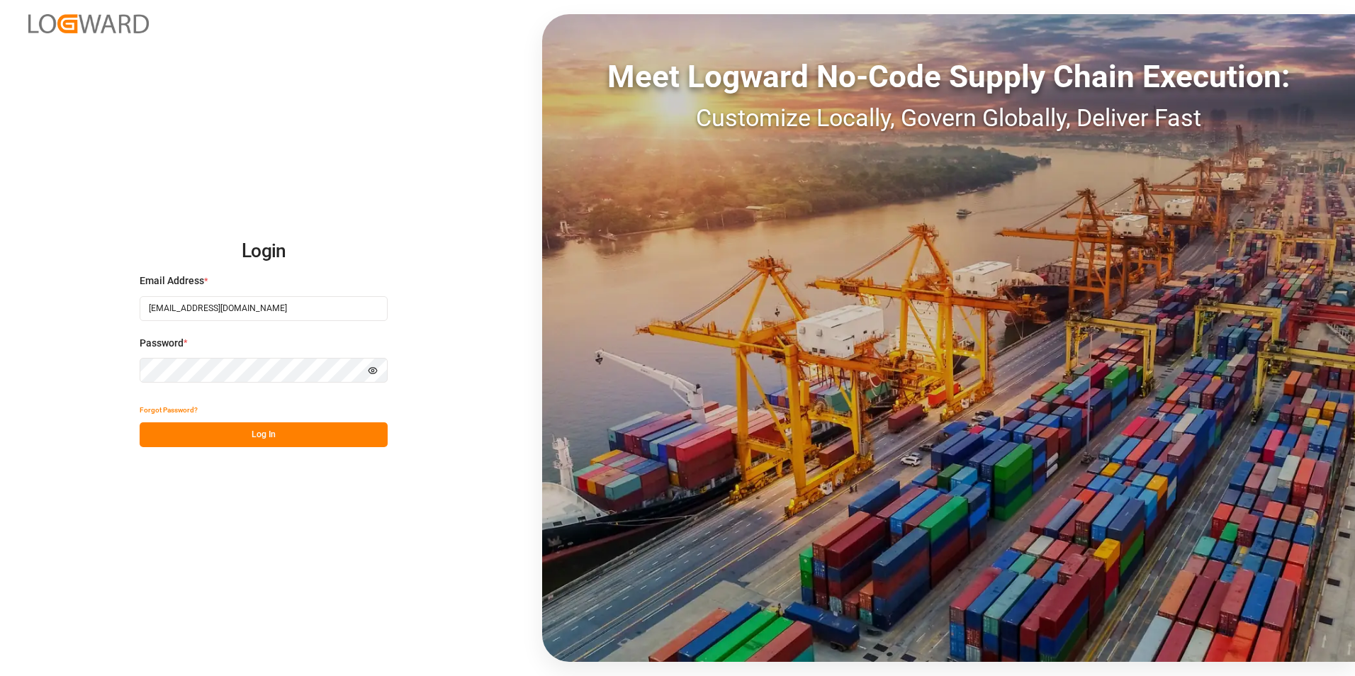
click at [268, 431] on button "Log In" at bounding box center [264, 434] width 248 height 25
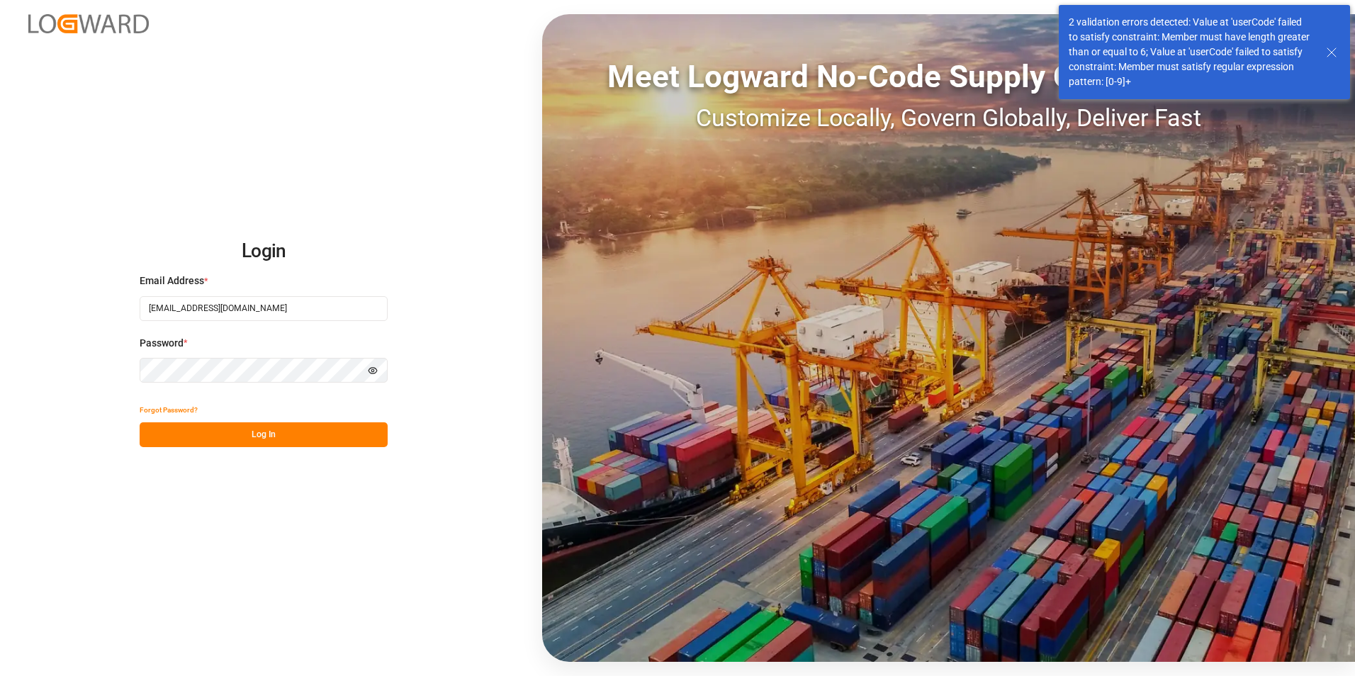
click at [1331, 52] on line at bounding box center [1331, 52] width 9 height 9
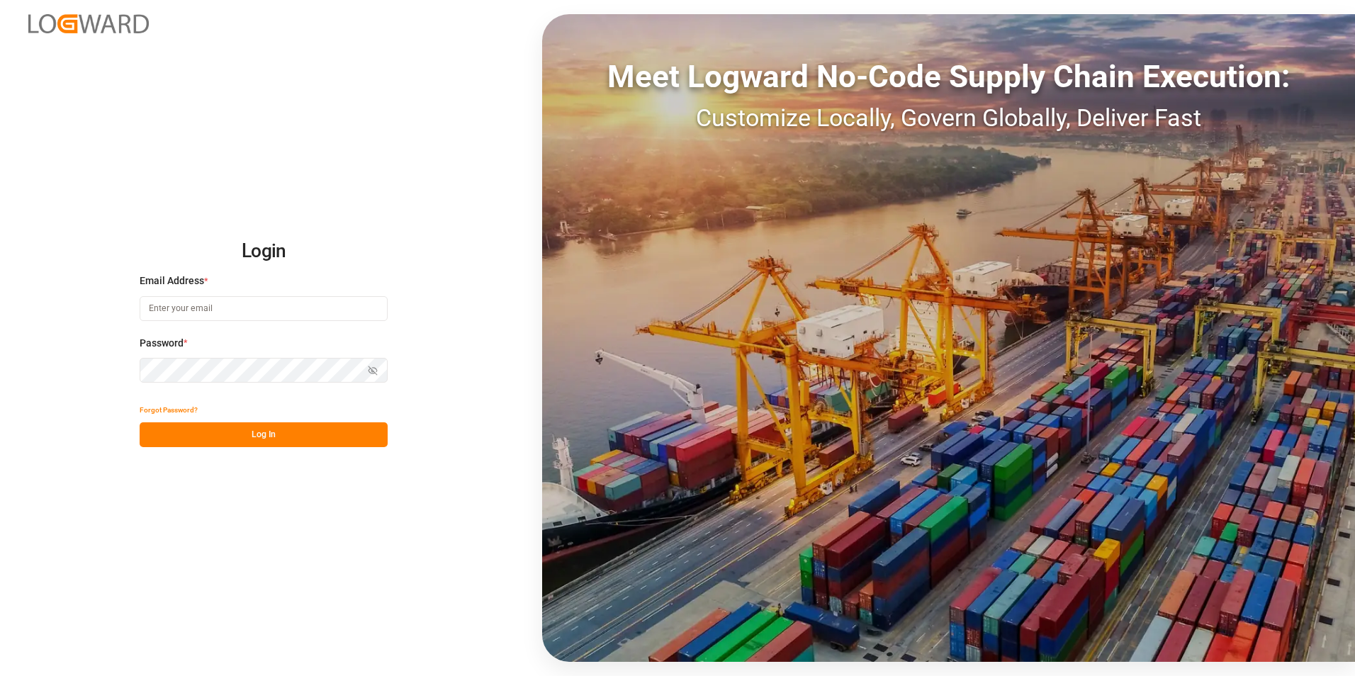
click at [243, 307] on input at bounding box center [264, 308] width 248 height 25
type input "[EMAIL_ADDRESS][DOMAIN_NAME]"
click at [370, 367] on icon "button" at bounding box center [373, 370] width 9 height 9
click at [337, 428] on button "Log In" at bounding box center [264, 434] width 248 height 25
click at [315, 432] on button "Log In" at bounding box center [264, 434] width 248 height 25
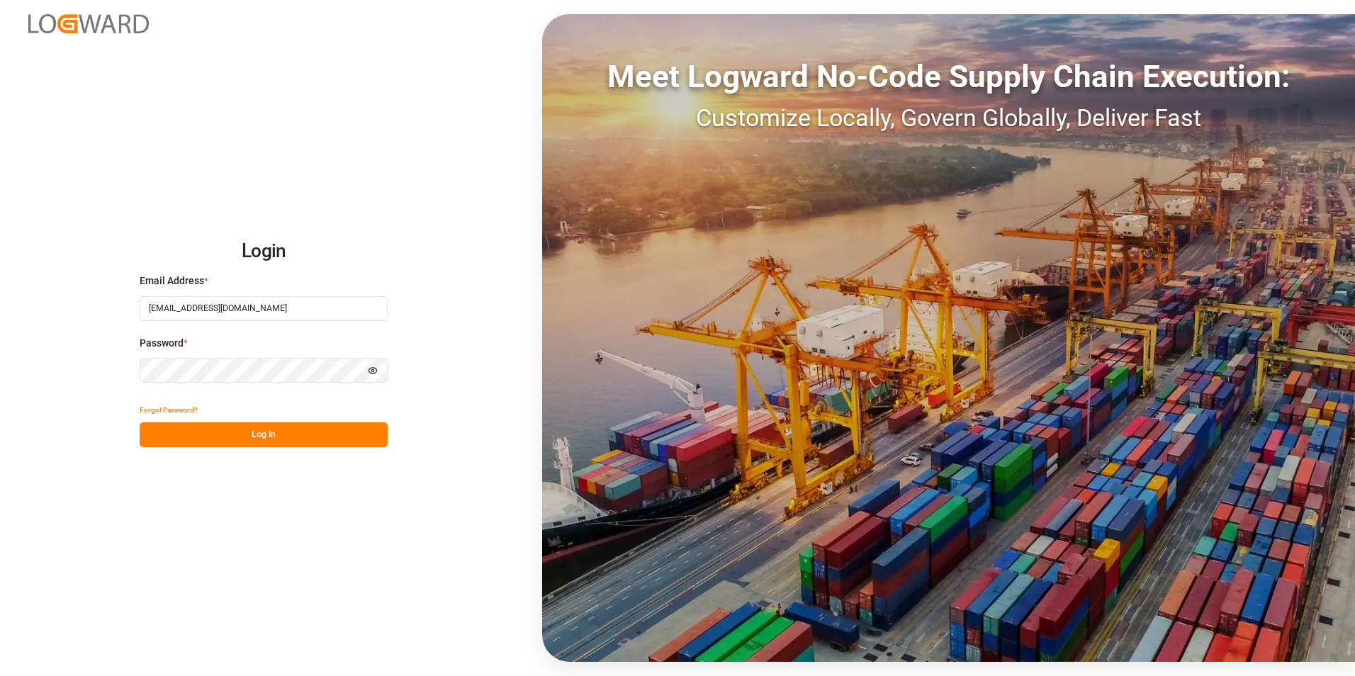
click at [324, 430] on button "Log In" at bounding box center [264, 434] width 248 height 25
click at [259, 434] on button "Log In" at bounding box center [264, 434] width 248 height 25
click at [351, 433] on button "Log In" at bounding box center [264, 434] width 248 height 25
click at [371, 376] on button "Hide password" at bounding box center [373, 370] width 30 height 25
click at [334, 430] on button "Log In" at bounding box center [264, 434] width 248 height 25
